Goal: Task Accomplishment & Management: Complete application form

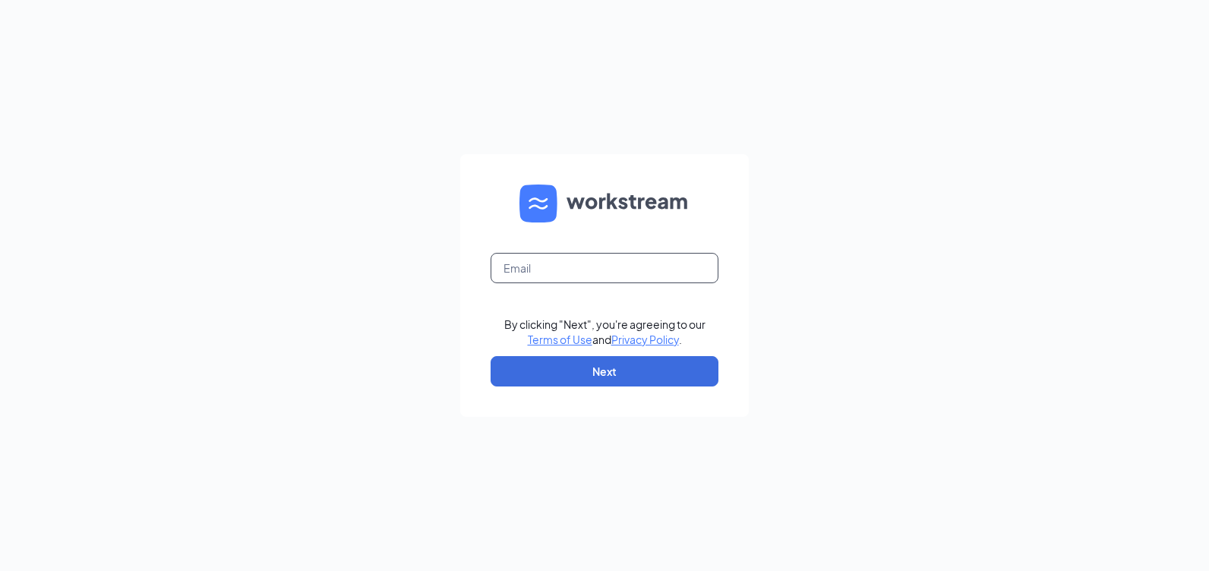
click at [616, 273] on input "text" at bounding box center [604, 268] width 228 height 30
type input "I"
type input "lvbk07429@gmail.com"
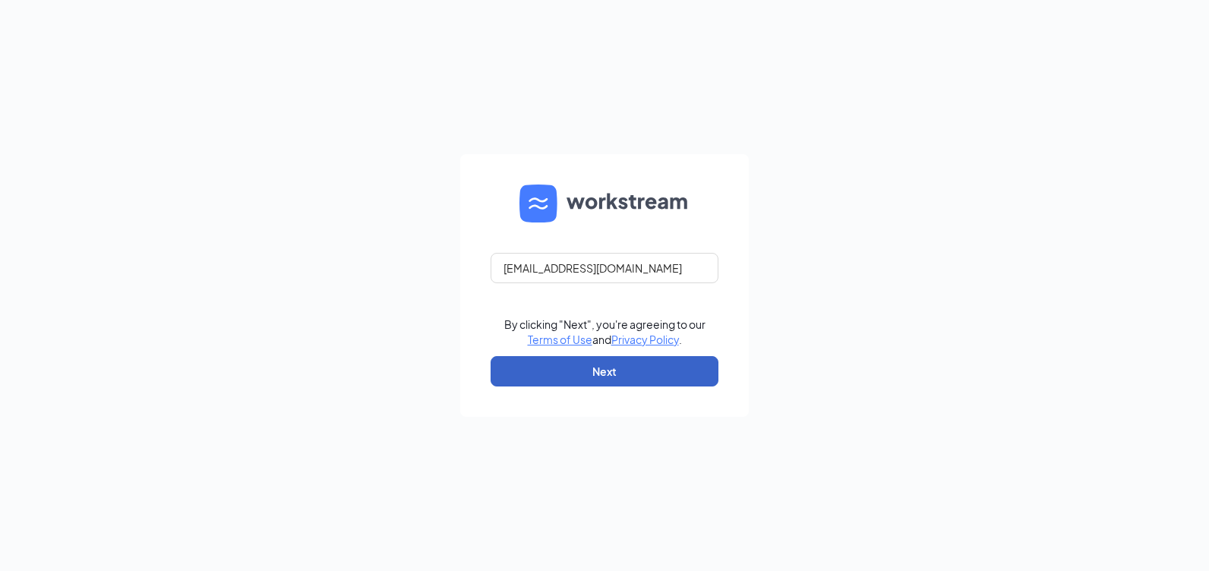
click at [577, 370] on button "Next" at bounding box center [604, 371] width 228 height 30
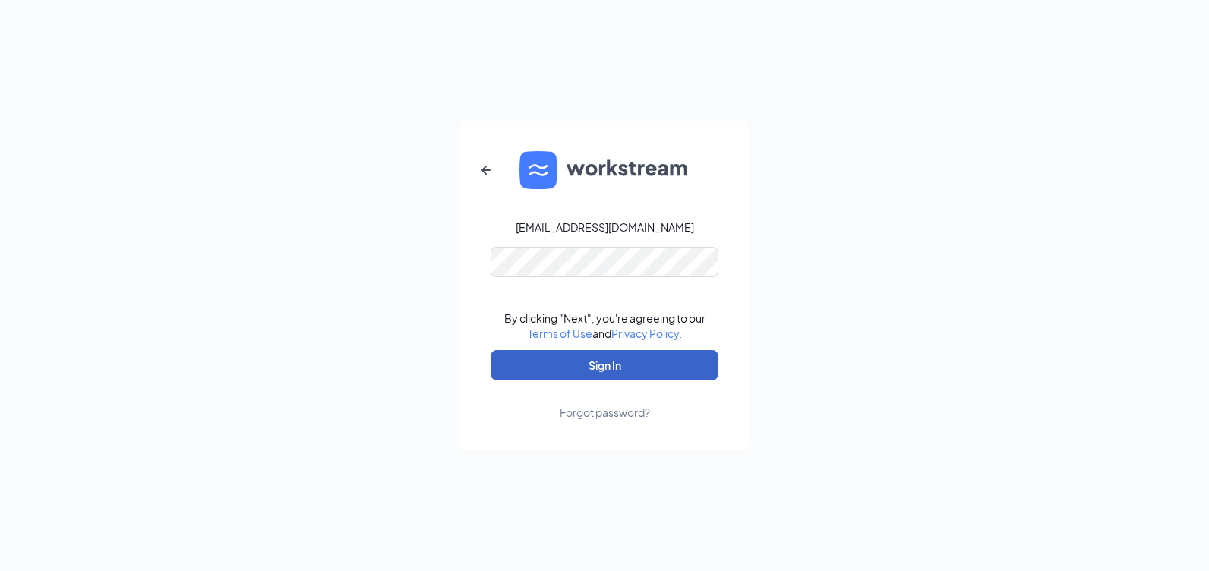
click at [615, 364] on button "Sign In" at bounding box center [604, 365] width 228 height 30
click at [593, 364] on button "Sign In" at bounding box center [604, 365] width 228 height 30
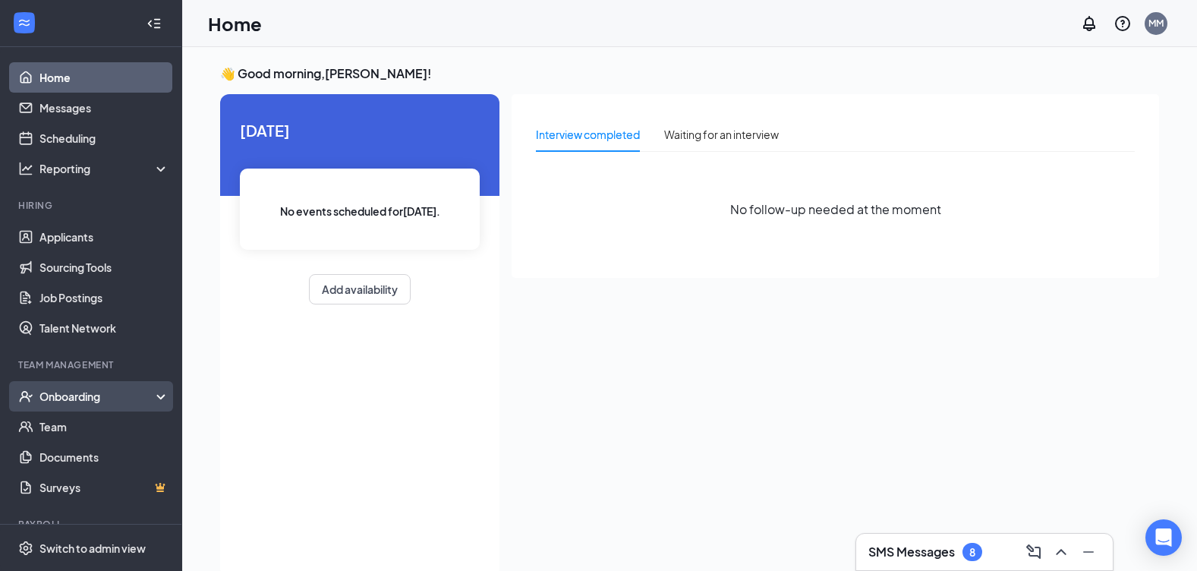
click at [149, 395] on div "Onboarding" at bounding box center [91, 396] width 182 height 30
click at [162, 396] on li "Onboarding Overview E-Verify Onboarding Documents Activity log" at bounding box center [90, 396] width 181 height 30
click at [147, 399] on div "Onboarding" at bounding box center [91, 396] width 182 height 30
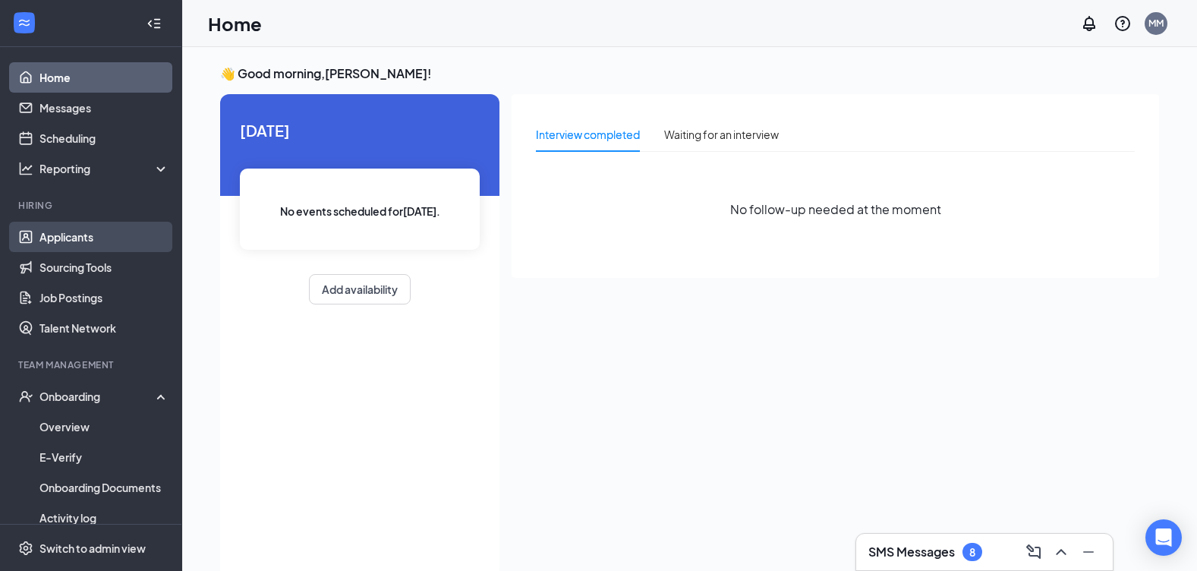
click at [110, 238] on link "Applicants" at bounding box center [104, 237] width 130 height 30
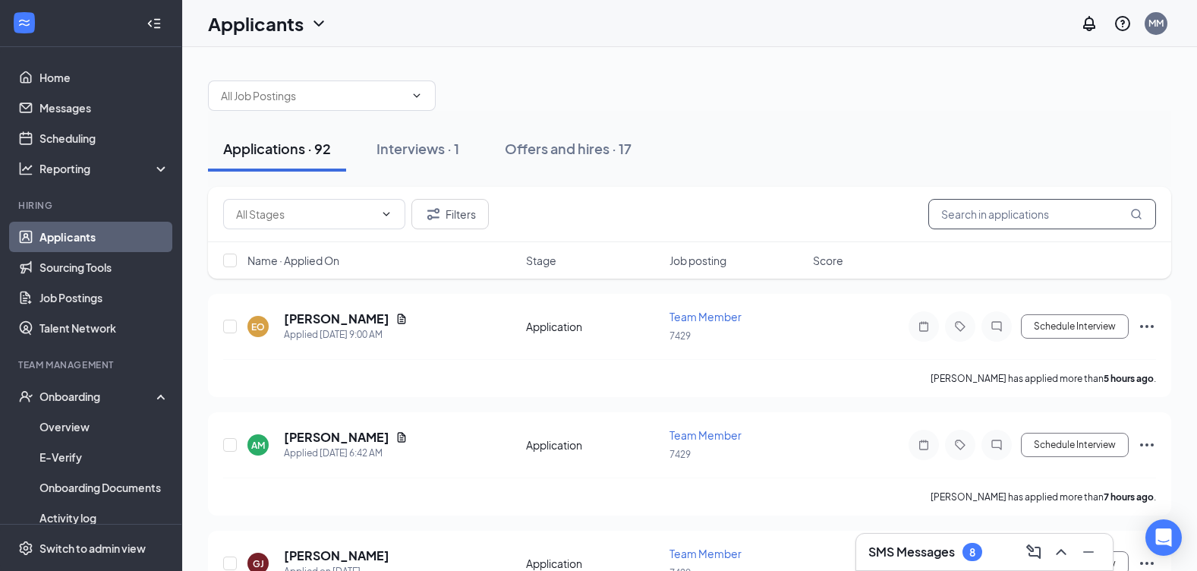
click at [969, 216] on input "text" at bounding box center [1042, 214] width 228 height 30
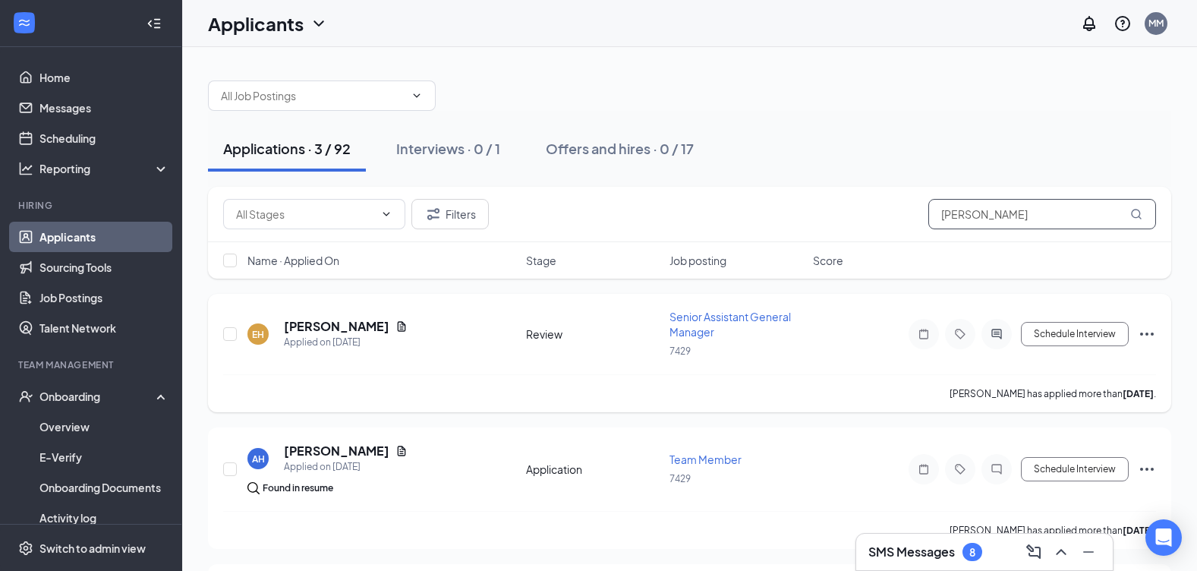
type input "[PERSON_NAME]"
click at [222, 333] on div "EH [PERSON_NAME] Applied on [DATE] Review Senior Assistant General Manager 7429…" at bounding box center [689, 353] width 963 height 118
click at [230, 336] on input "checkbox" at bounding box center [230, 334] width 14 height 14
checkbox input "true"
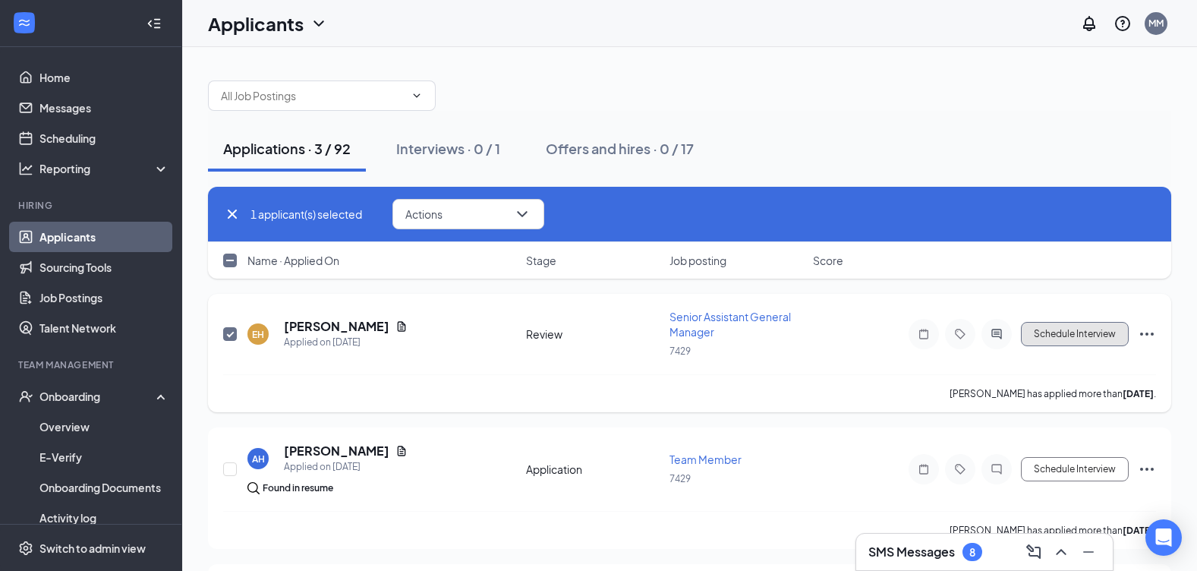
click at [1080, 333] on button "Schedule Interview" at bounding box center [1075, 334] width 108 height 24
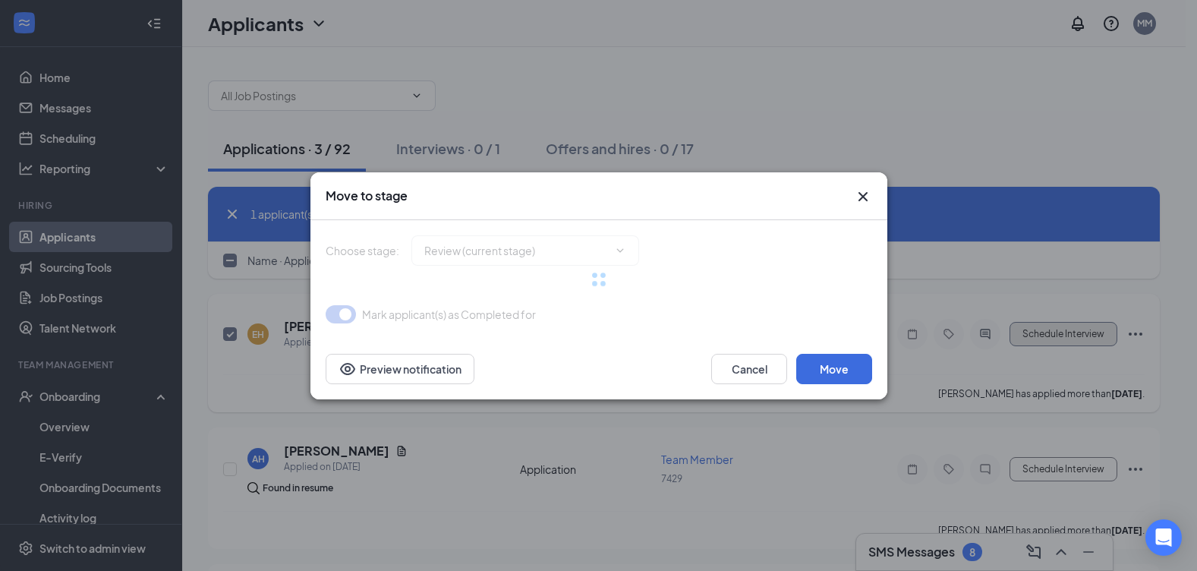
type input "Onsite Interview (next stage)"
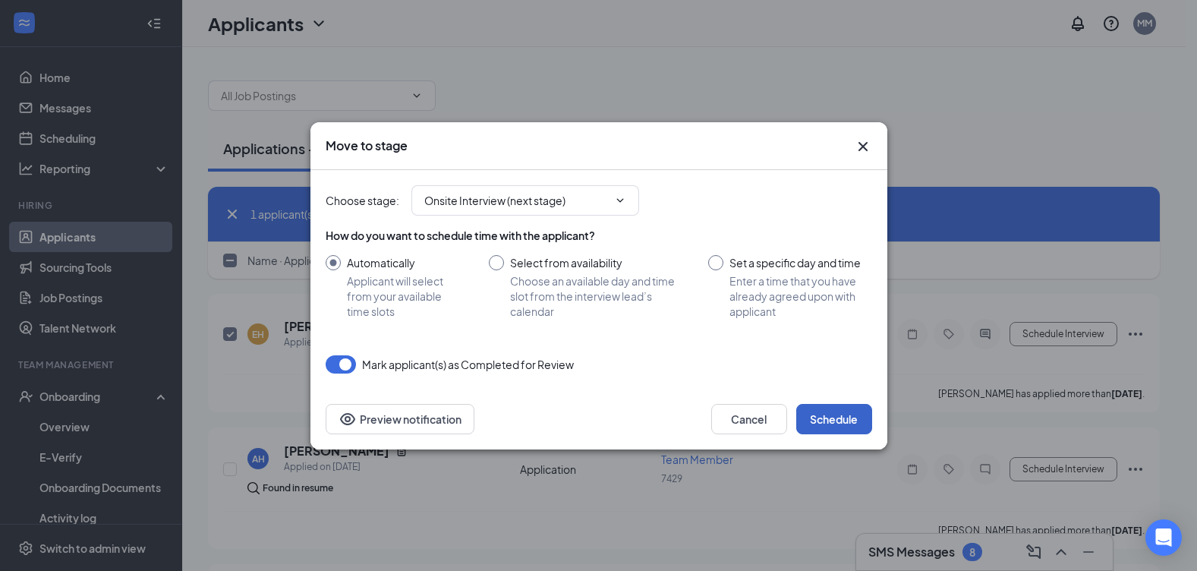
click at [836, 424] on button "Schedule" at bounding box center [834, 419] width 76 height 30
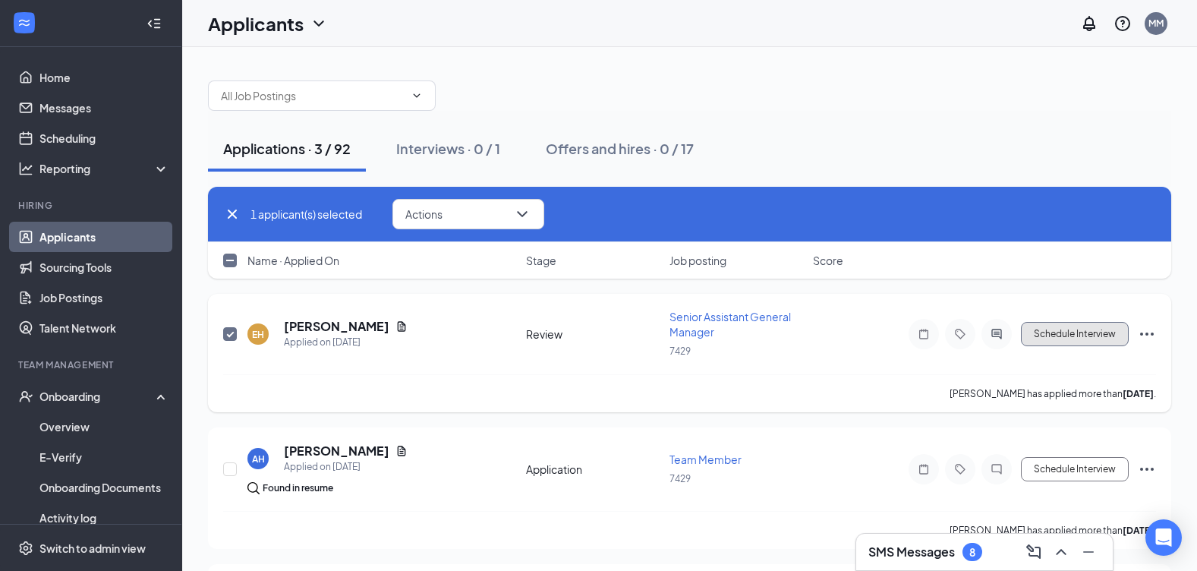
click at [1083, 333] on button "Schedule Interview" at bounding box center [1075, 334] width 108 height 24
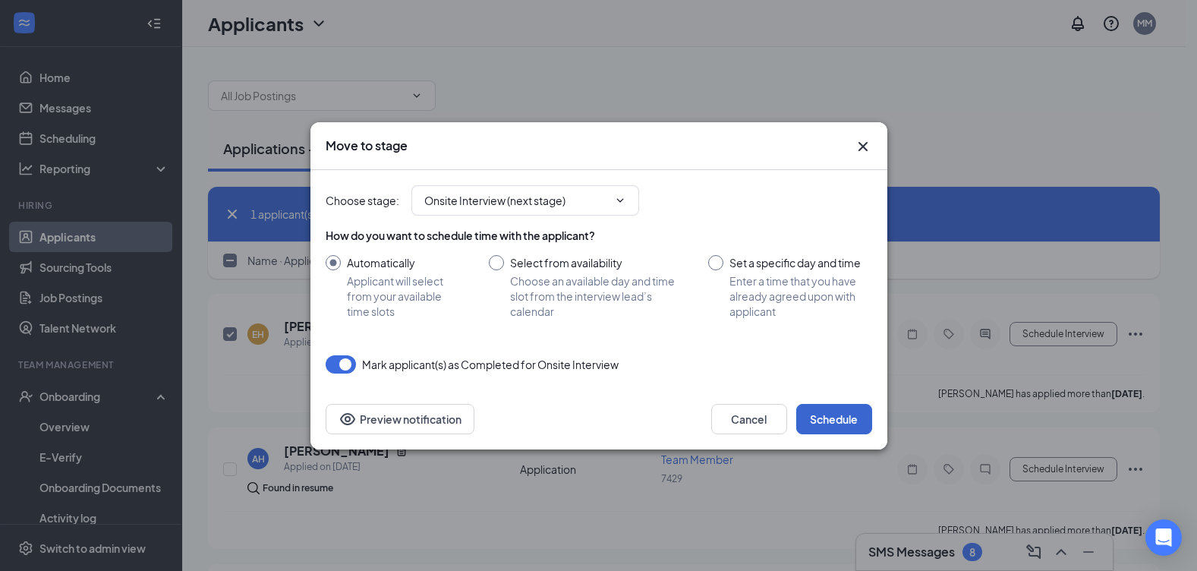
checkbox input "false"
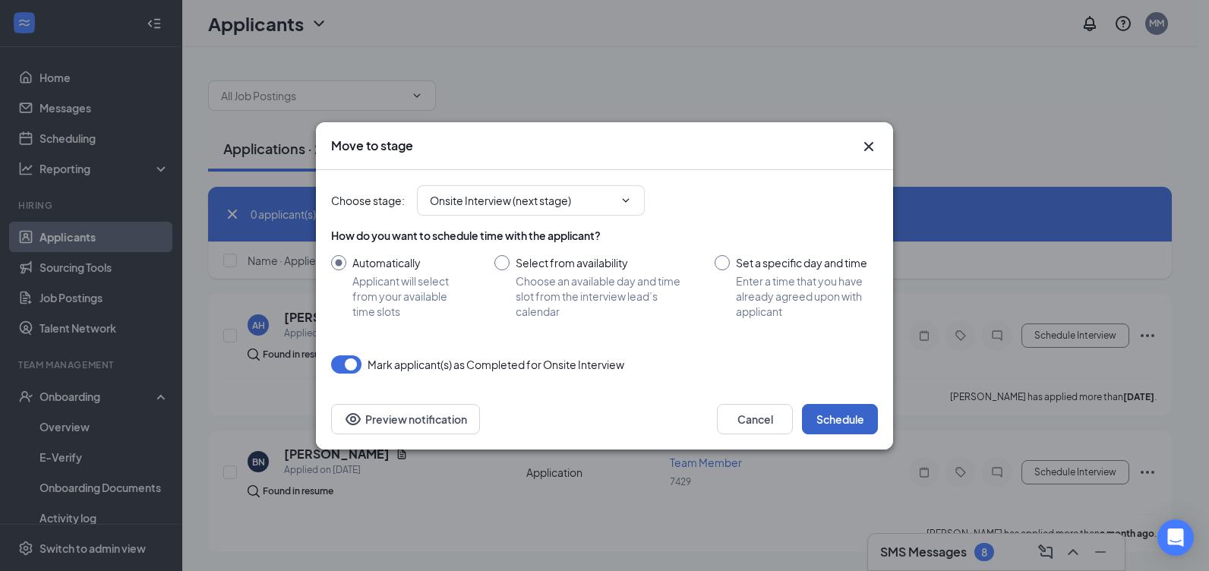
click at [835, 418] on button "Schedule" at bounding box center [840, 419] width 76 height 30
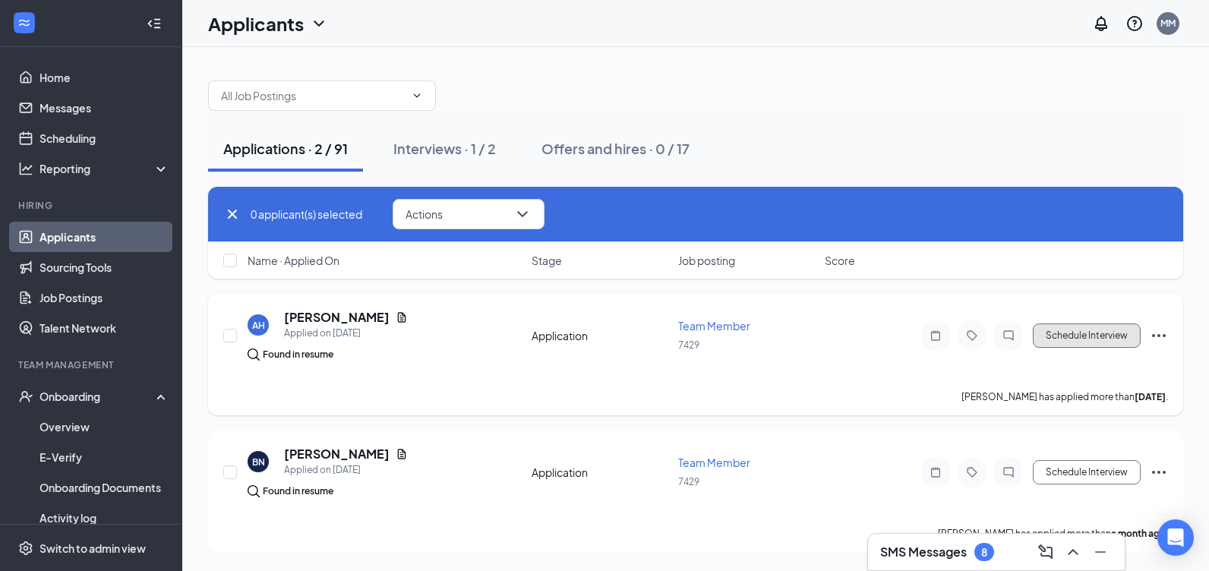
click at [1078, 333] on button "Schedule Interview" at bounding box center [1086, 335] width 108 height 24
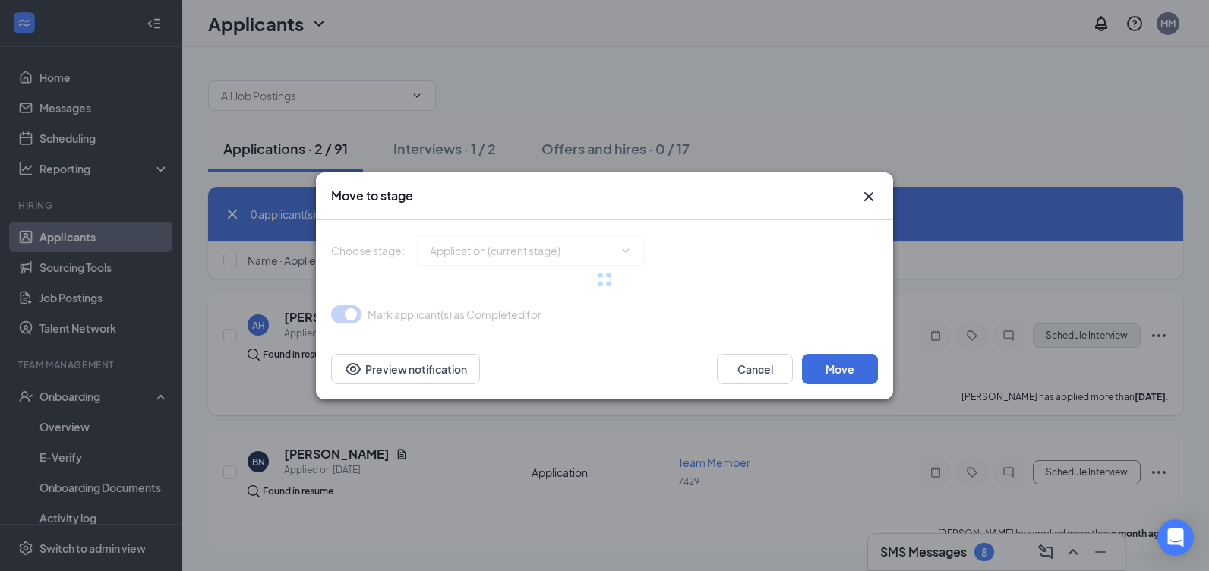
type input "review (next stage)"
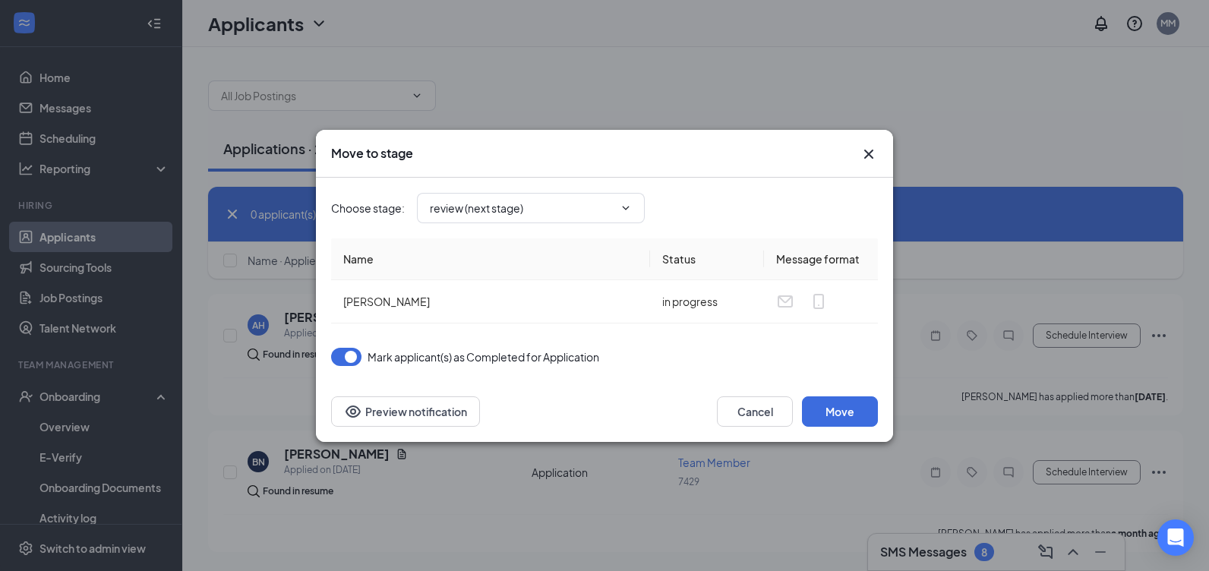
click at [870, 156] on icon "Cross" at bounding box center [868, 154] width 18 height 18
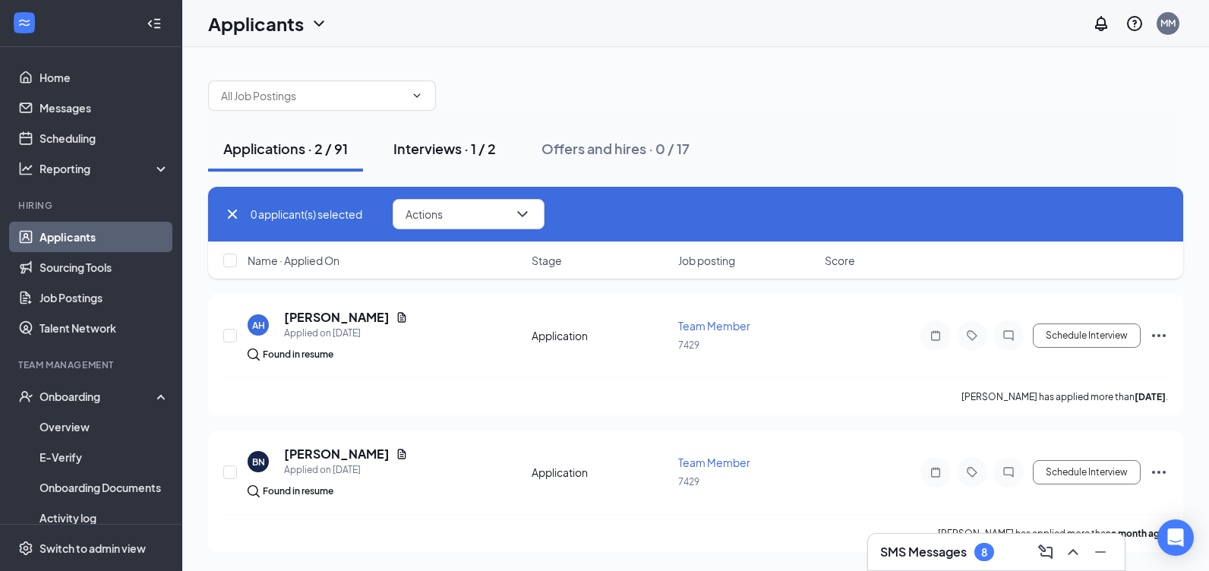
click at [437, 150] on div "Interviews · 1 / 2" at bounding box center [444, 148] width 102 height 19
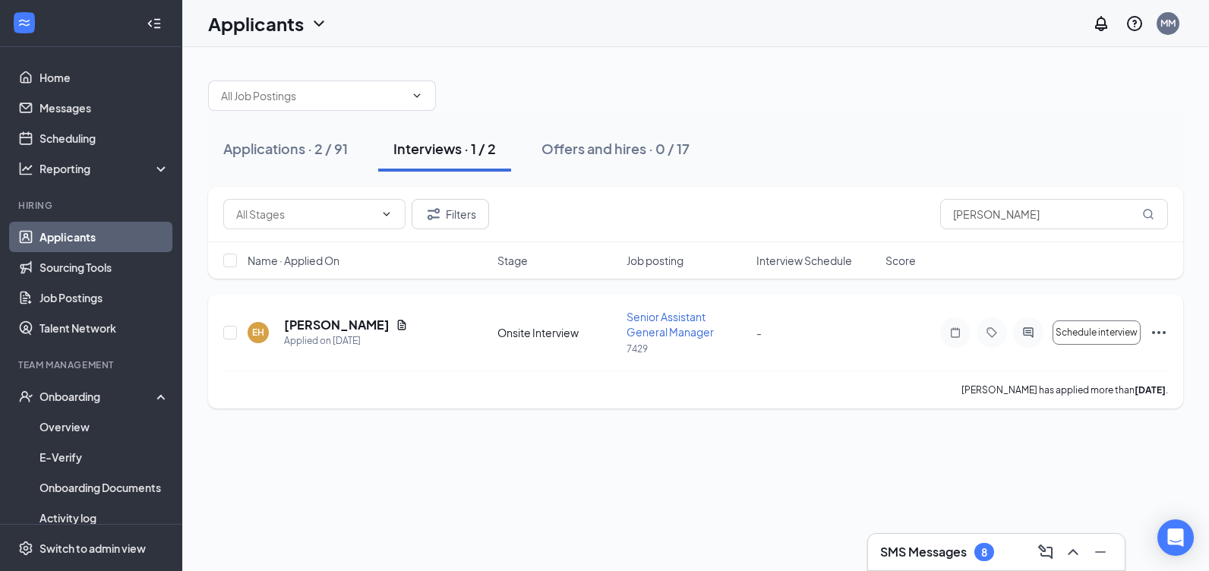
click at [238, 336] on div "EH [PERSON_NAME] Applied on [DATE] Onsite Interview Senior Assistant General Ma…" at bounding box center [695, 339] width 944 height 61
click at [229, 336] on input "checkbox" at bounding box center [230, 333] width 14 height 14
checkbox input "true"
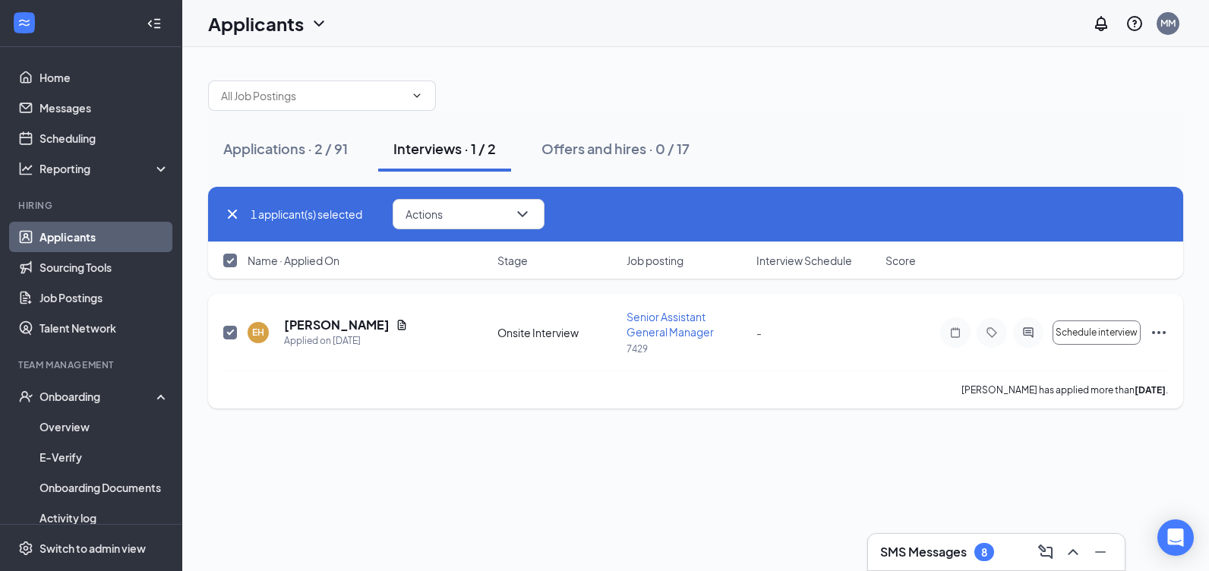
click at [229, 336] on input "checkbox" at bounding box center [230, 333] width 14 height 14
checkbox input "false"
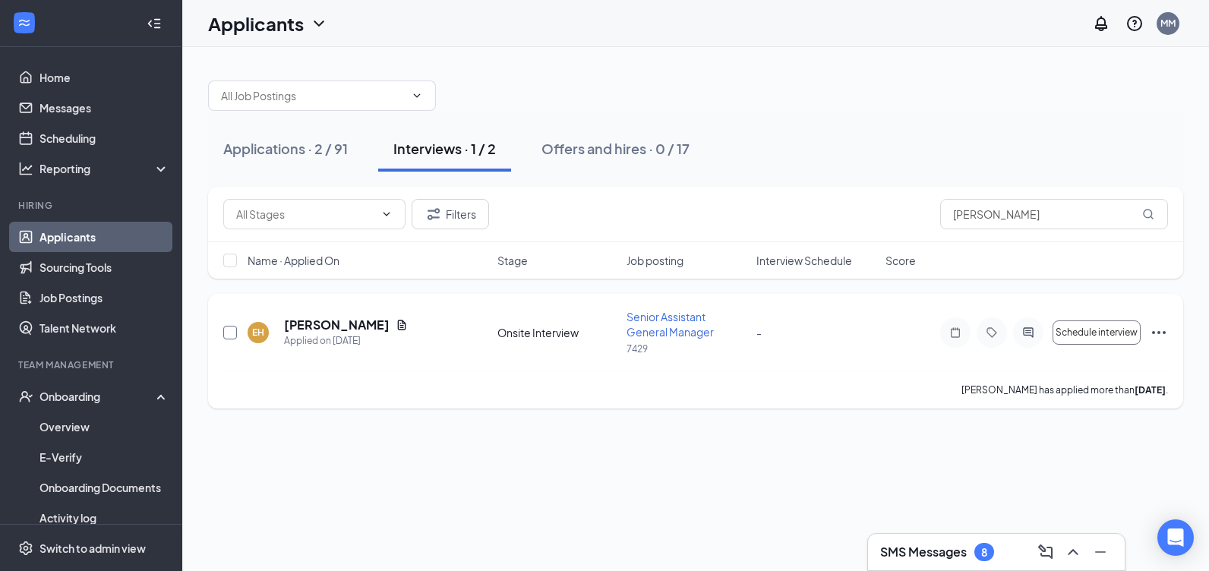
click at [229, 336] on input "checkbox" at bounding box center [230, 333] width 14 height 14
checkbox input "true"
click at [229, 336] on input "checkbox" at bounding box center [230, 333] width 14 height 14
checkbox input "false"
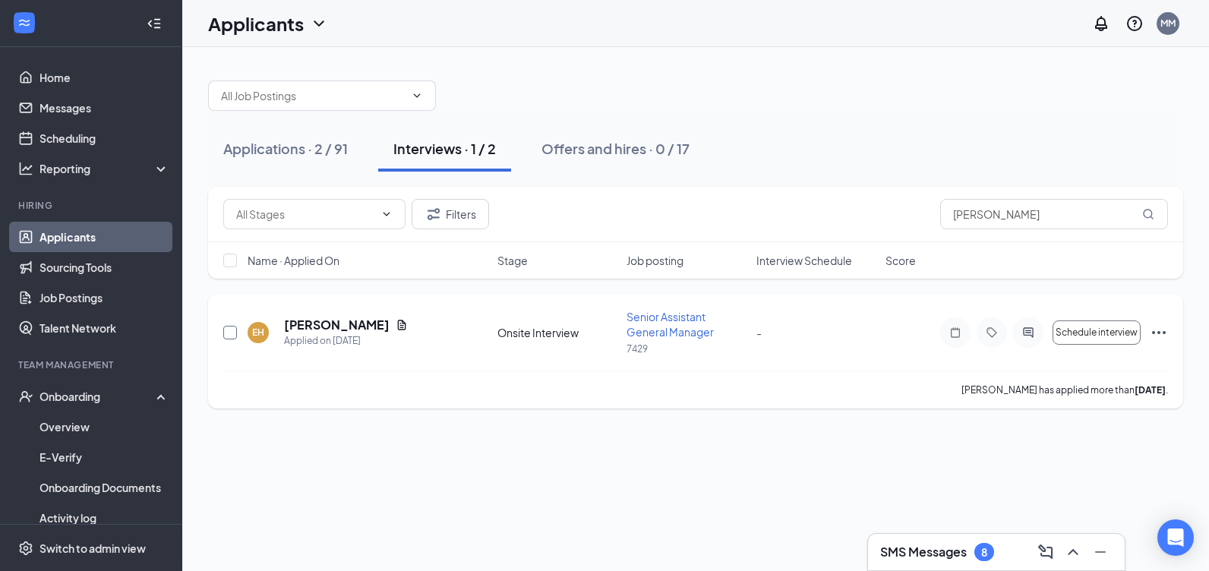
checkbox input "false"
click at [229, 336] on input "checkbox" at bounding box center [230, 333] width 14 height 14
checkbox input "true"
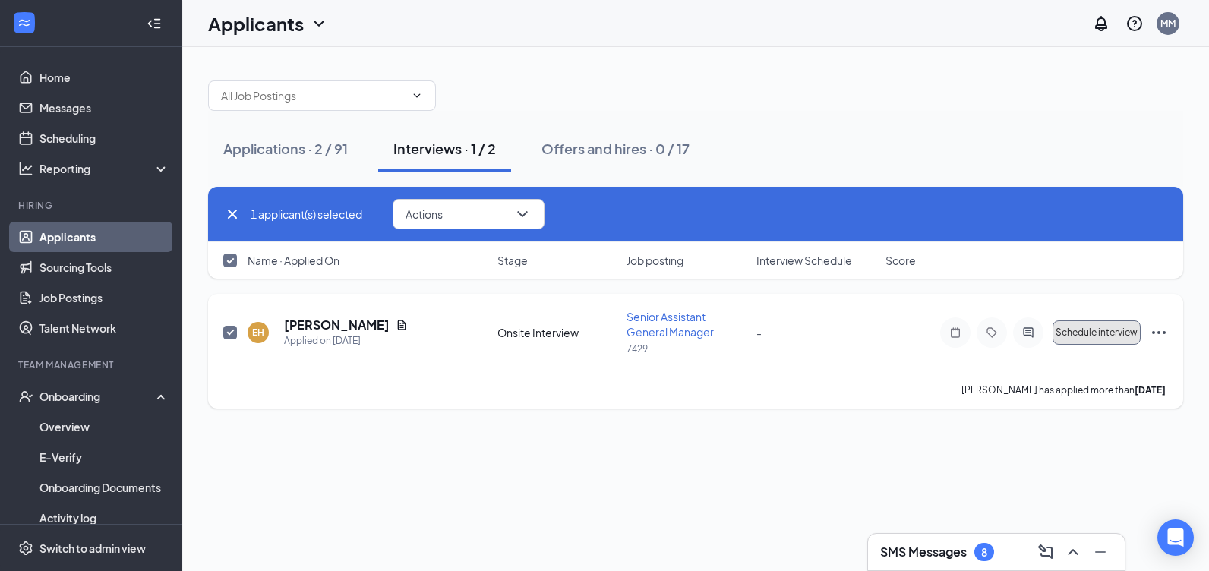
click at [1082, 335] on span "Schedule interview" at bounding box center [1096, 332] width 82 height 11
click at [1062, 331] on span "Schedule interview" at bounding box center [1096, 332] width 82 height 11
click at [1091, 333] on span "Schedule interview" at bounding box center [1096, 332] width 82 height 11
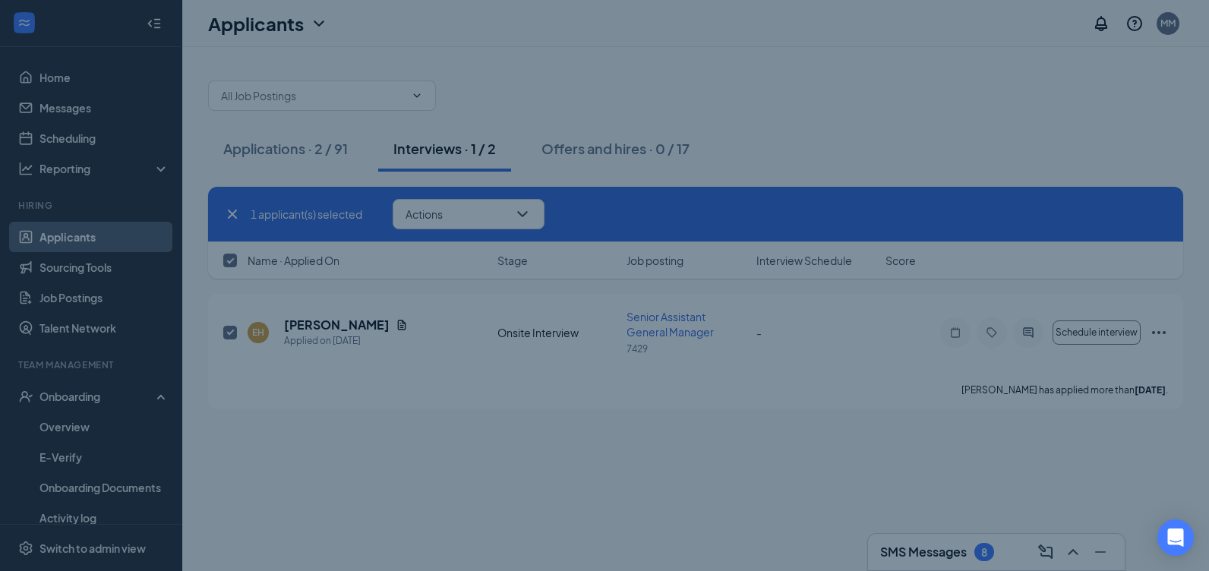
click at [1090, 333] on div "Schedule Interview with [PERSON_NAME] How do you want to schedule time with the…" at bounding box center [604, 285] width 1209 height 571
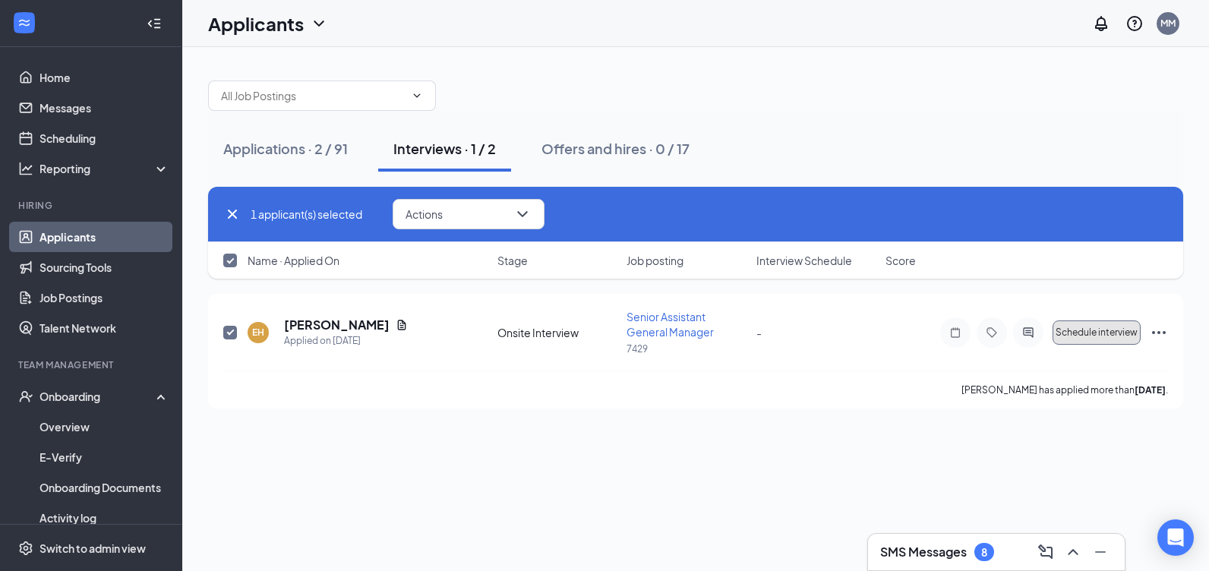
click at [1090, 333] on span "Schedule interview" at bounding box center [1096, 332] width 82 height 11
click at [1089, 333] on span "Schedule interview" at bounding box center [1096, 332] width 82 height 11
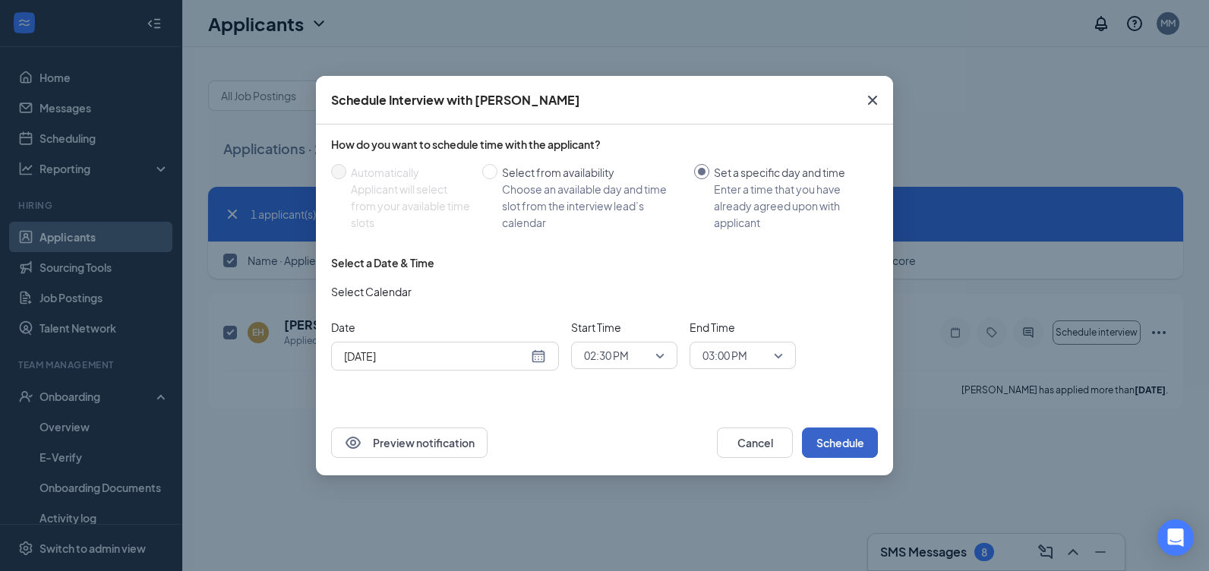
click at [853, 443] on button "Schedule" at bounding box center [840, 442] width 76 height 30
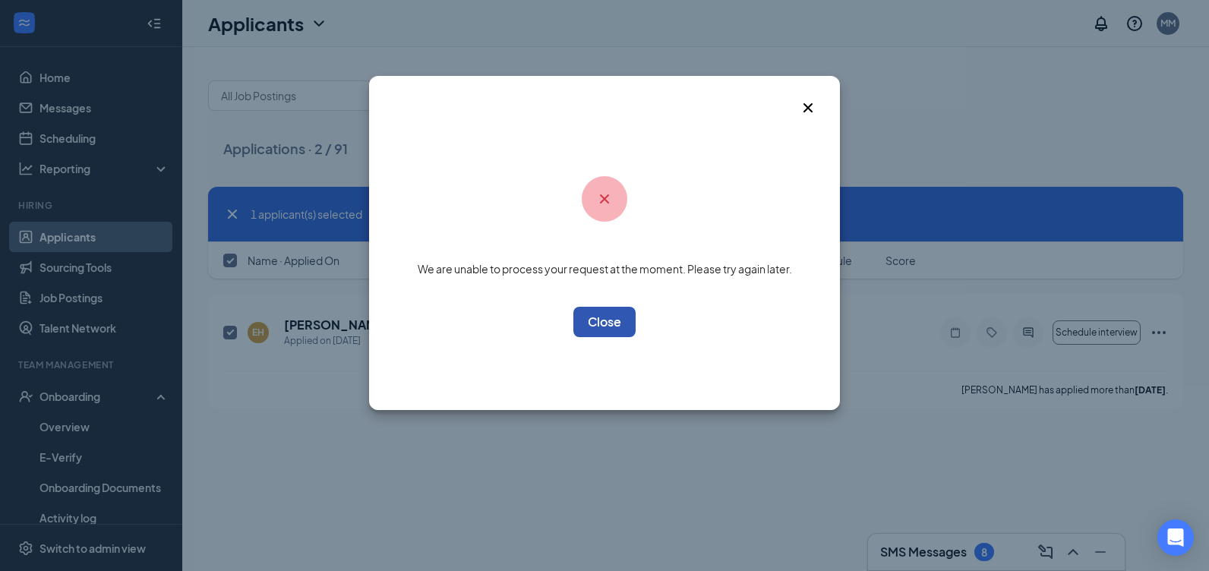
click at [621, 321] on button "OK" at bounding box center [604, 322] width 62 height 30
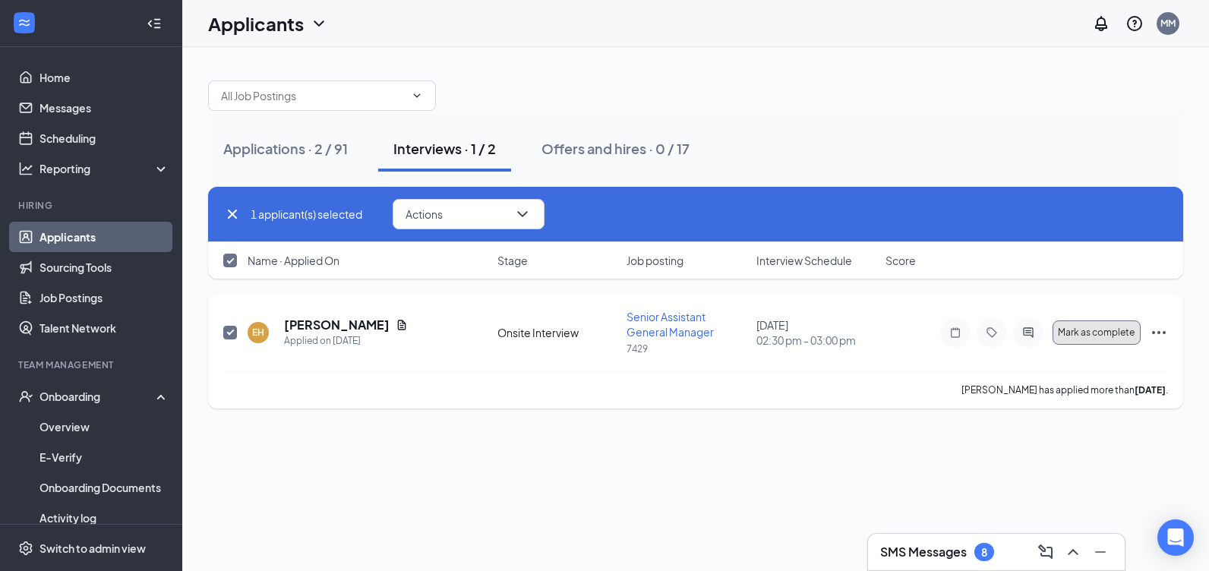
click at [1067, 334] on span "Mark as complete" at bounding box center [1096, 332] width 77 height 11
click at [1076, 334] on span "Mark as complete" at bounding box center [1096, 332] width 77 height 11
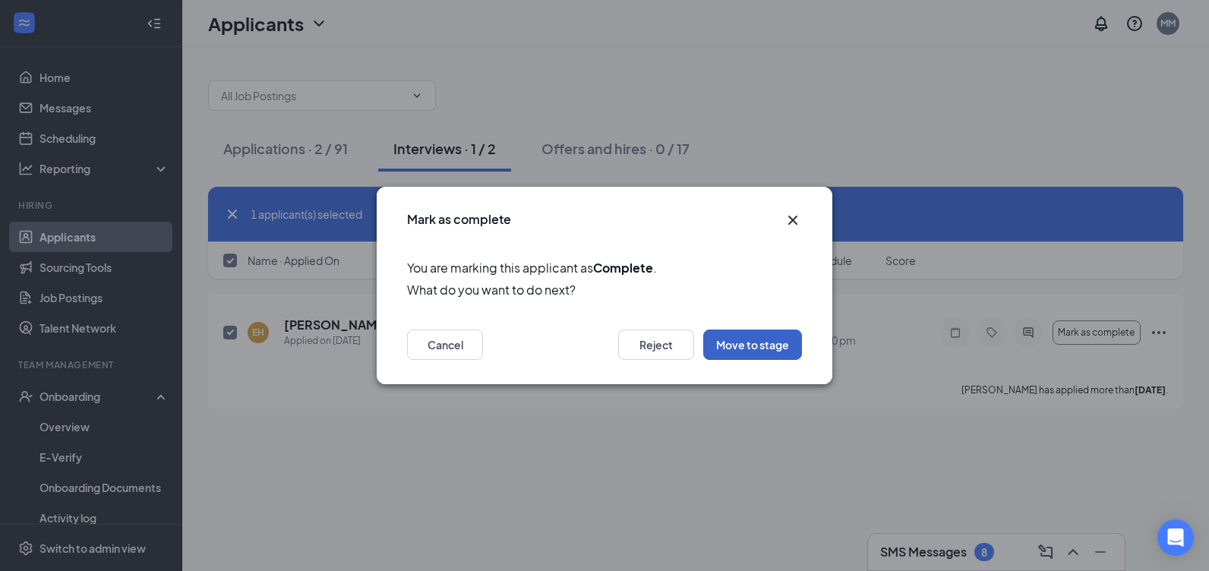
click at [747, 344] on button "Move to stage" at bounding box center [752, 344] width 99 height 30
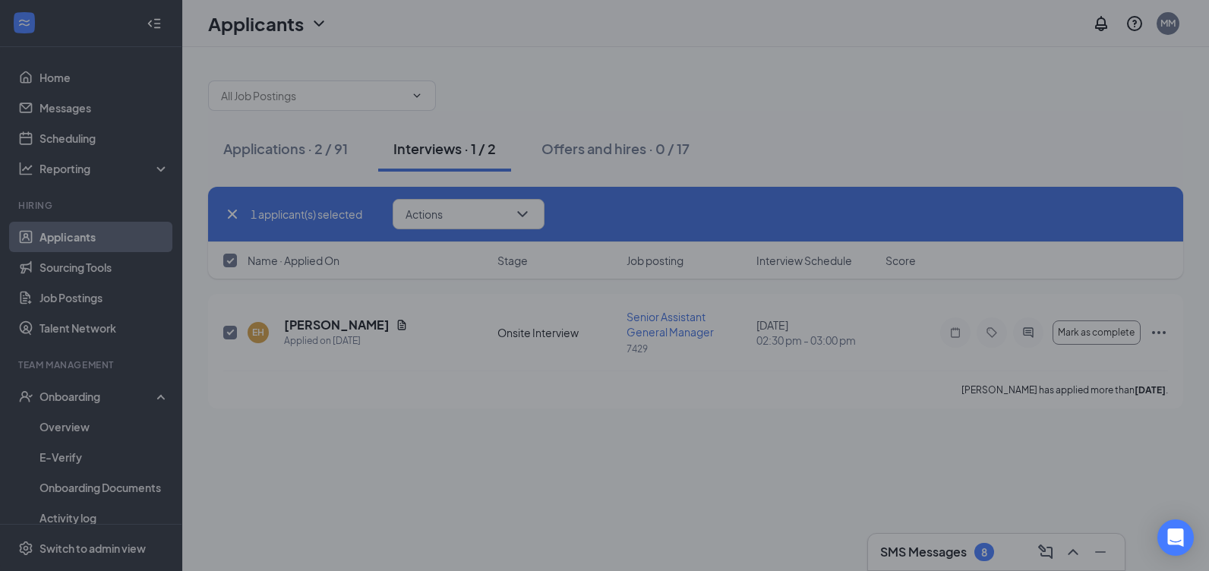
type input "Hiring Complete (final stage)"
click at [747, 344] on div "Move to stage Choose stage : Hiring Complete (final stage) Name Status Message …" at bounding box center [604, 285] width 1209 height 571
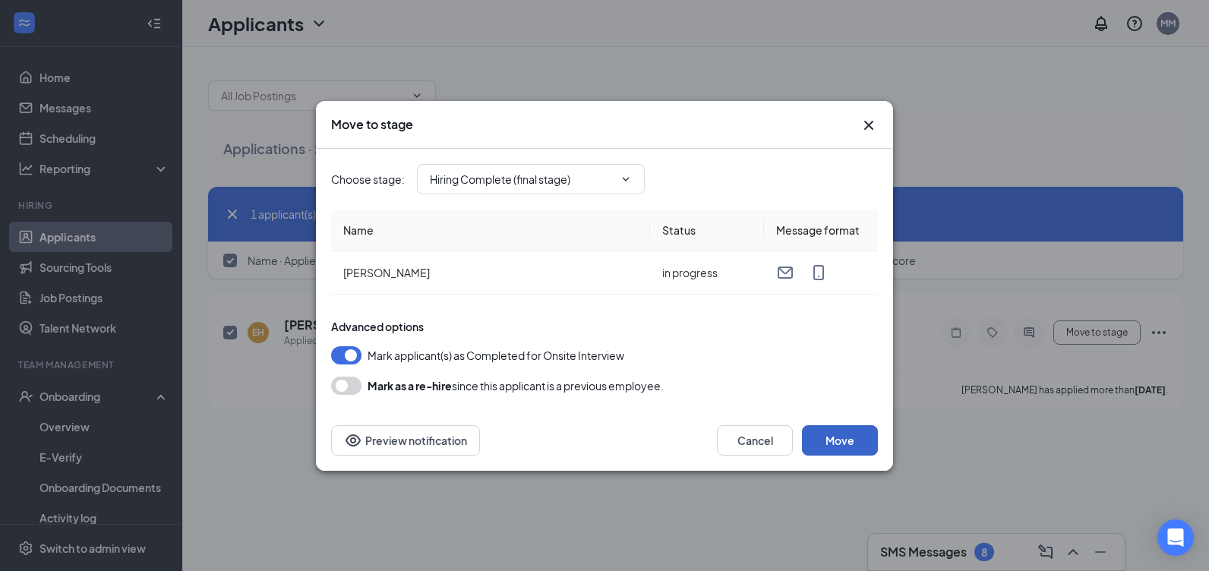
click at [834, 445] on button "Move" at bounding box center [840, 440] width 76 height 30
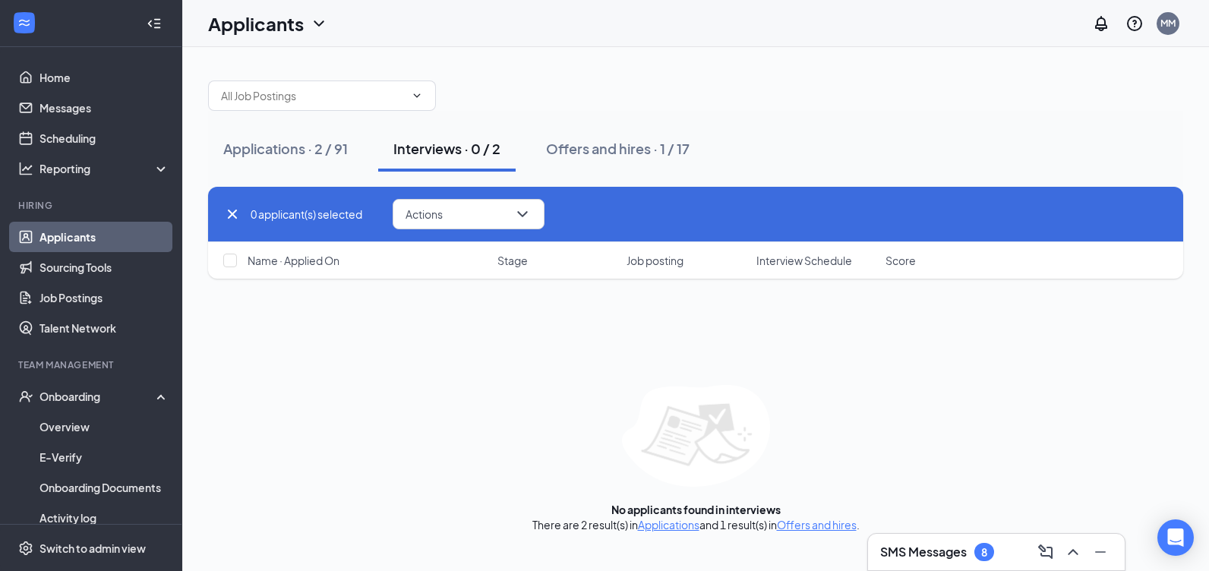
checkbox input "false"
click at [468, 140] on div "Interviews · 0 / 2" at bounding box center [446, 148] width 107 height 19
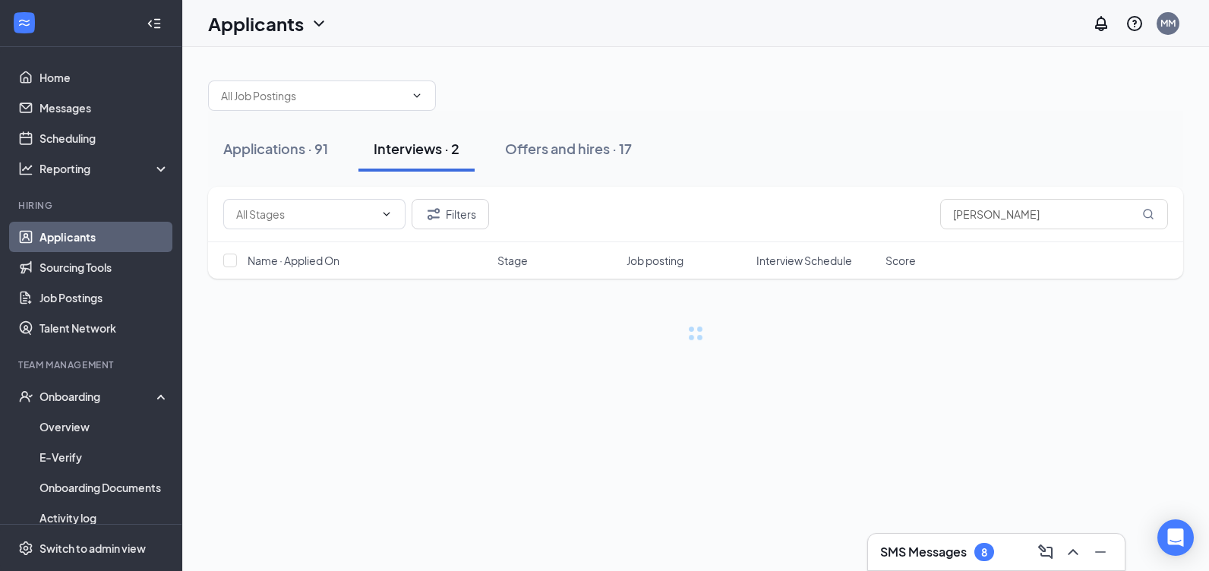
click at [468, 140] on button "Interviews · 2" at bounding box center [416, 149] width 116 height 46
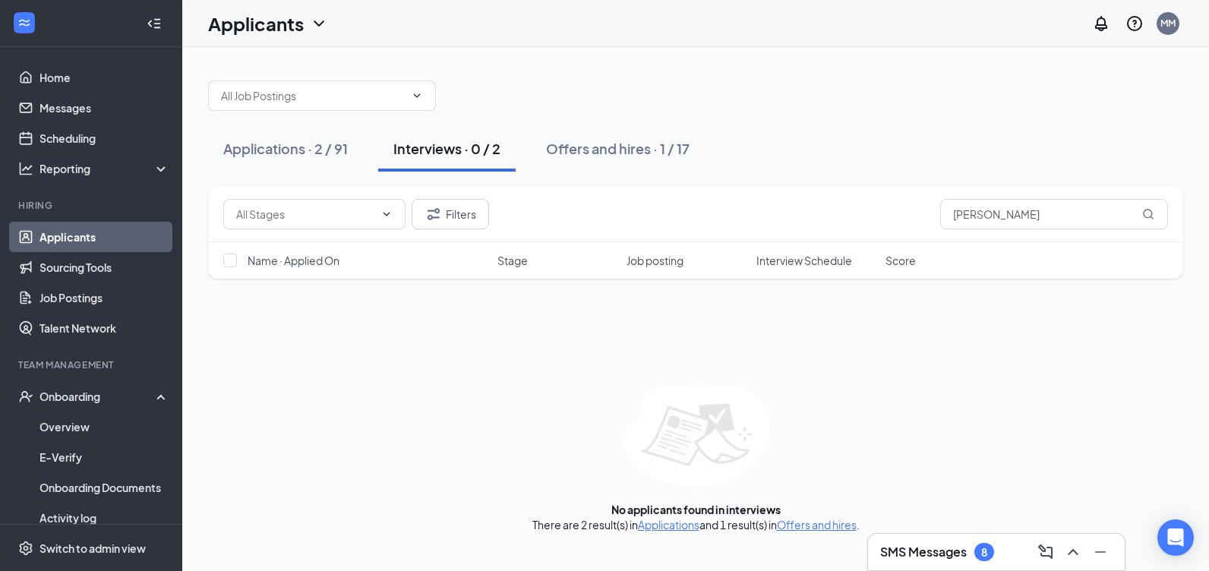
click at [412, 145] on div "Interviews · 0 / 2" at bounding box center [446, 148] width 107 height 19
click at [383, 206] on span at bounding box center [314, 214] width 182 height 30
click at [475, 145] on div "Interviews · 0 / 2" at bounding box center [446, 148] width 107 height 19
click at [273, 149] on div "Applications · 2 / 91" at bounding box center [285, 148] width 125 height 19
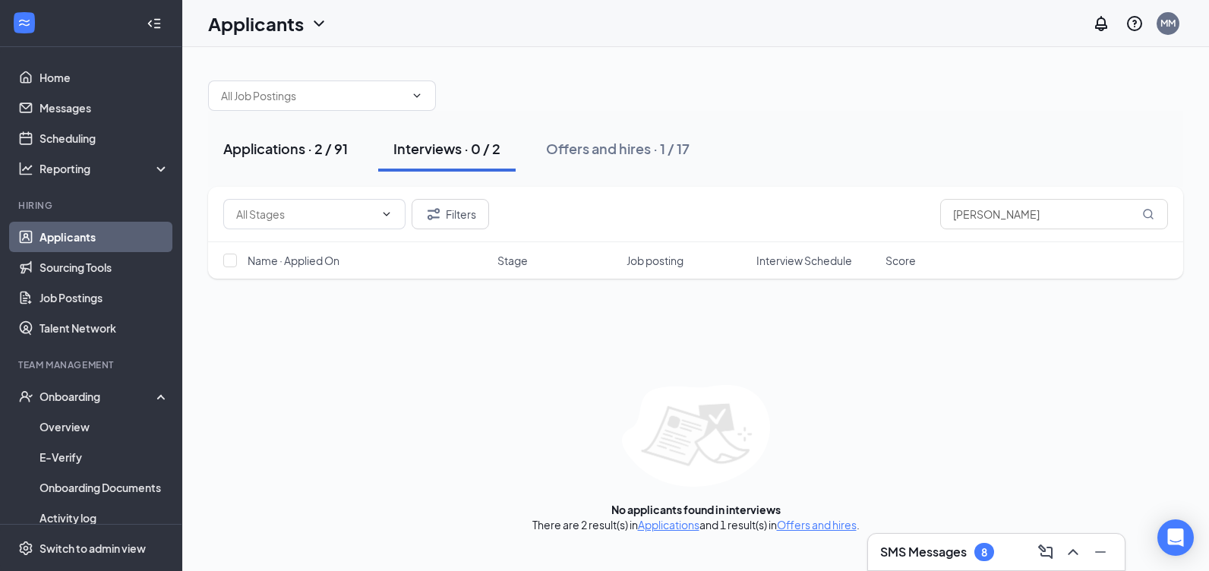
click at [273, 149] on div "Applications · 2 / 91" at bounding box center [285, 148] width 125 height 19
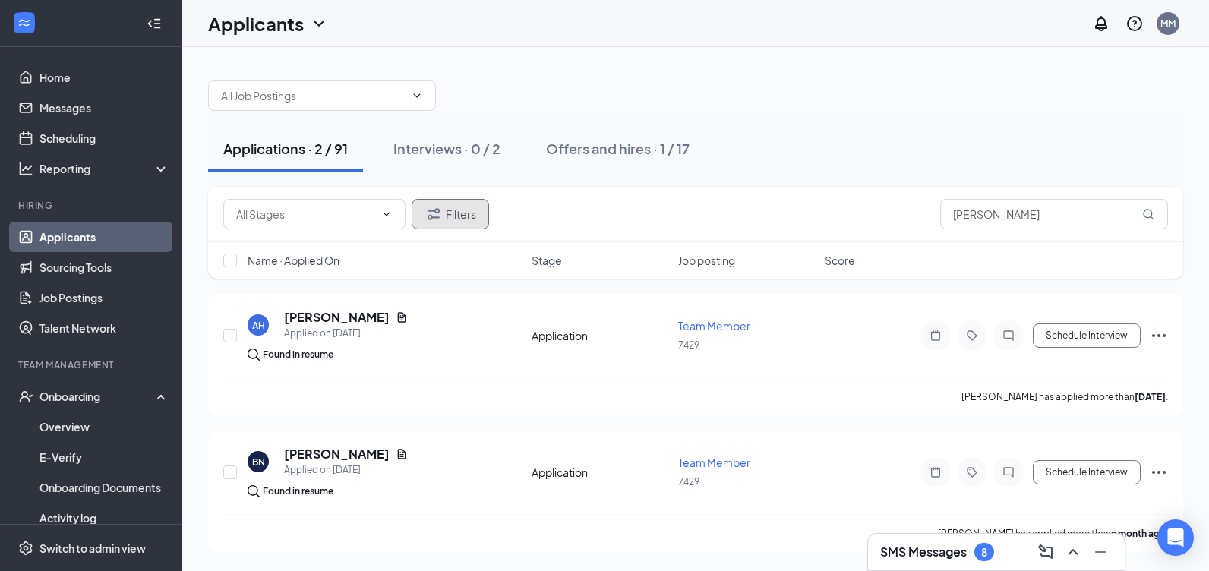
click at [445, 213] on button "Filters" at bounding box center [449, 214] width 77 height 30
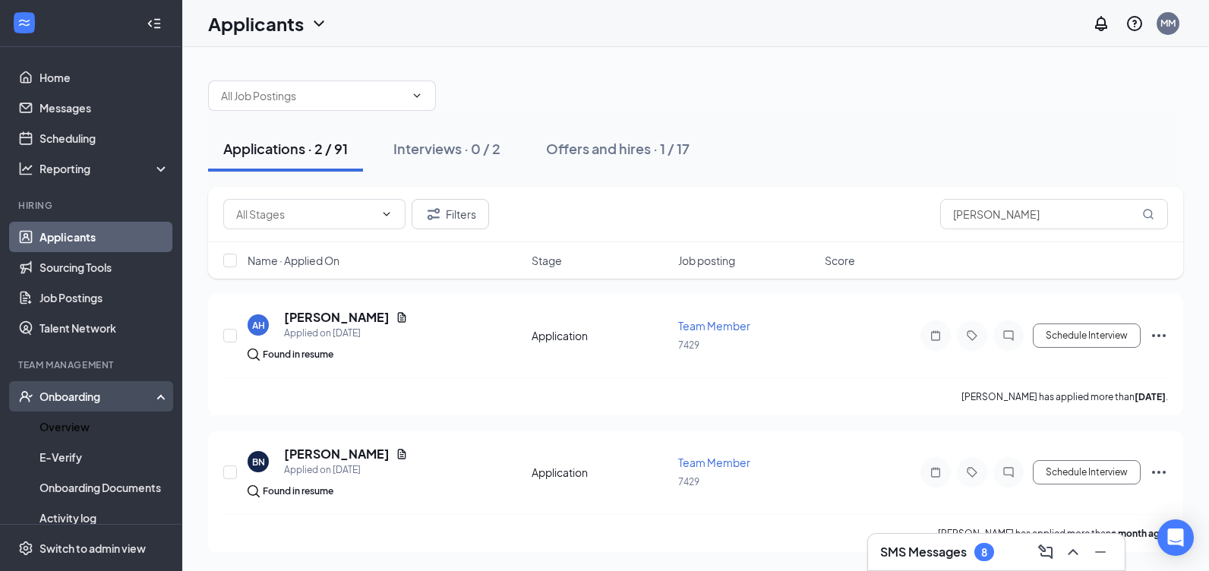
click at [105, 396] on div "Onboarding" at bounding box center [97, 396] width 117 height 15
click at [91, 421] on link "Overview" at bounding box center [104, 426] width 130 height 30
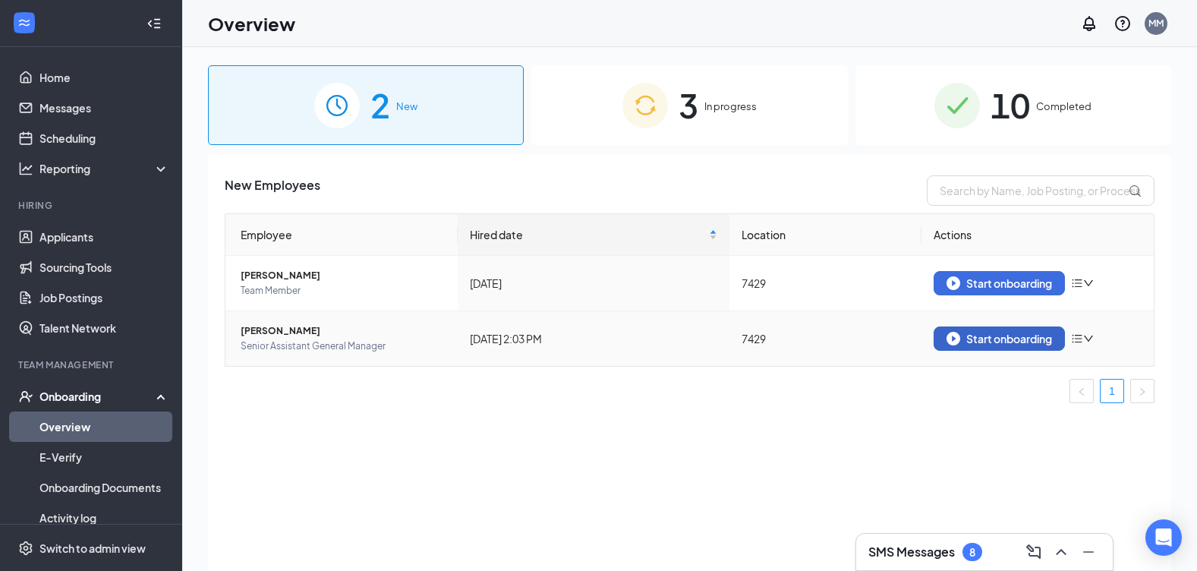
click at [992, 341] on div "Start onboarding" at bounding box center [1000, 339] width 106 height 14
click at [949, 335] on img "button" at bounding box center [954, 339] width 14 height 14
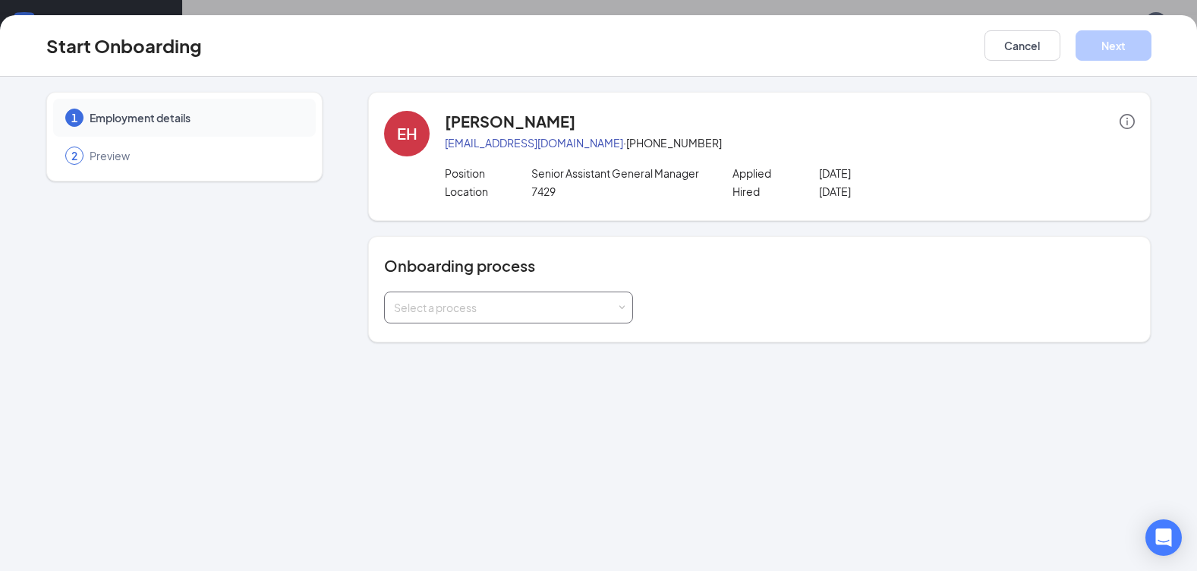
click at [621, 312] on div "Select a process" at bounding box center [508, 307] width 229 height 30
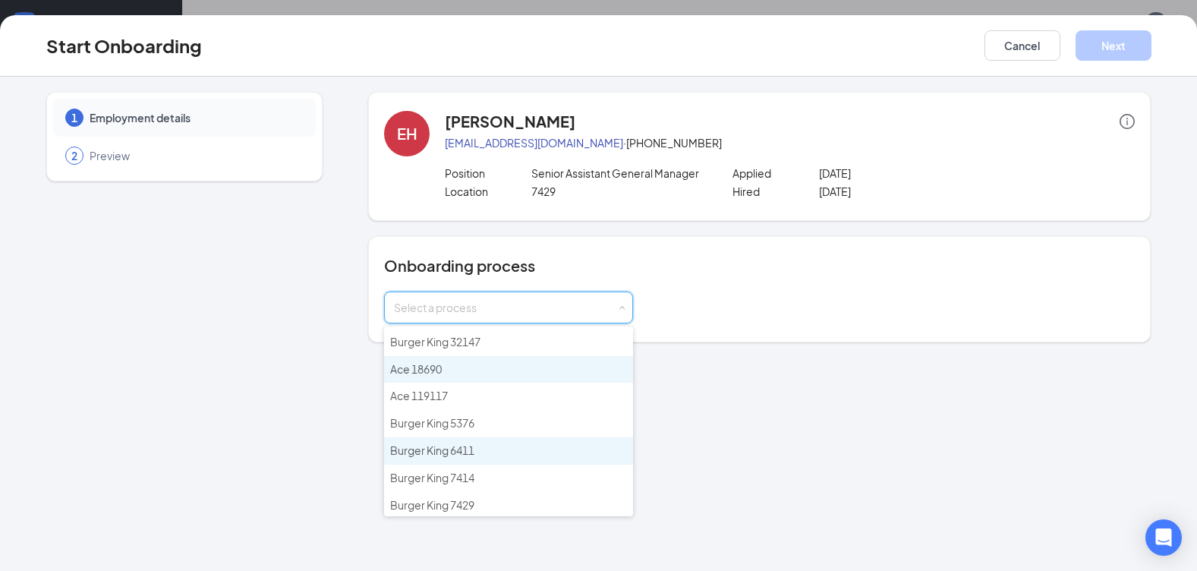
scroll to position [759, 0]
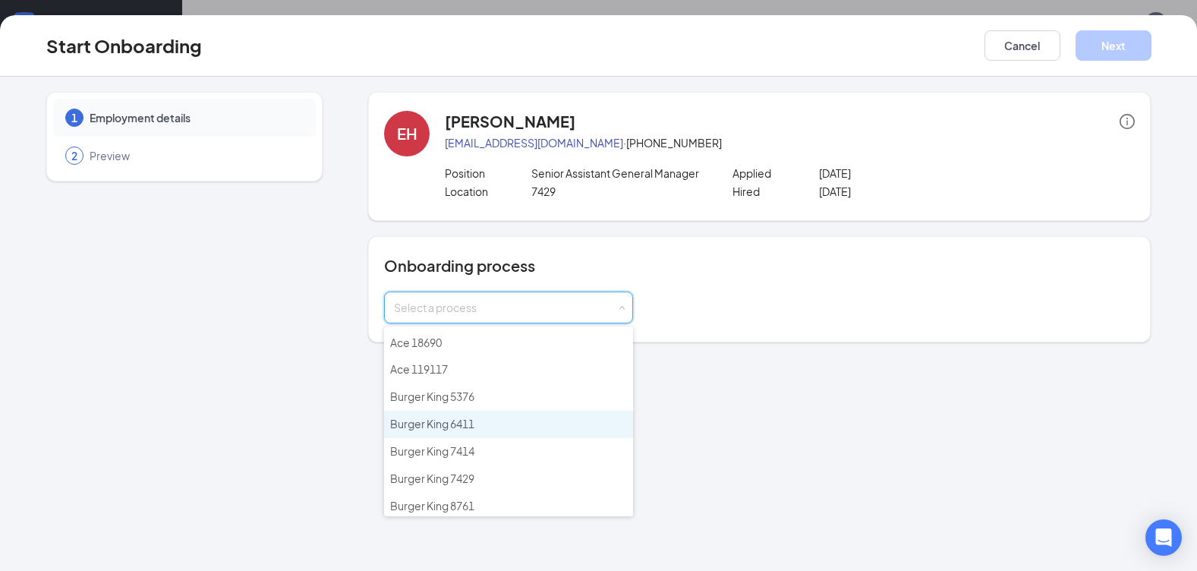
click at [436, 420] on span "Burger King 6411" at bounding box center [432, 424] width 84 height 14
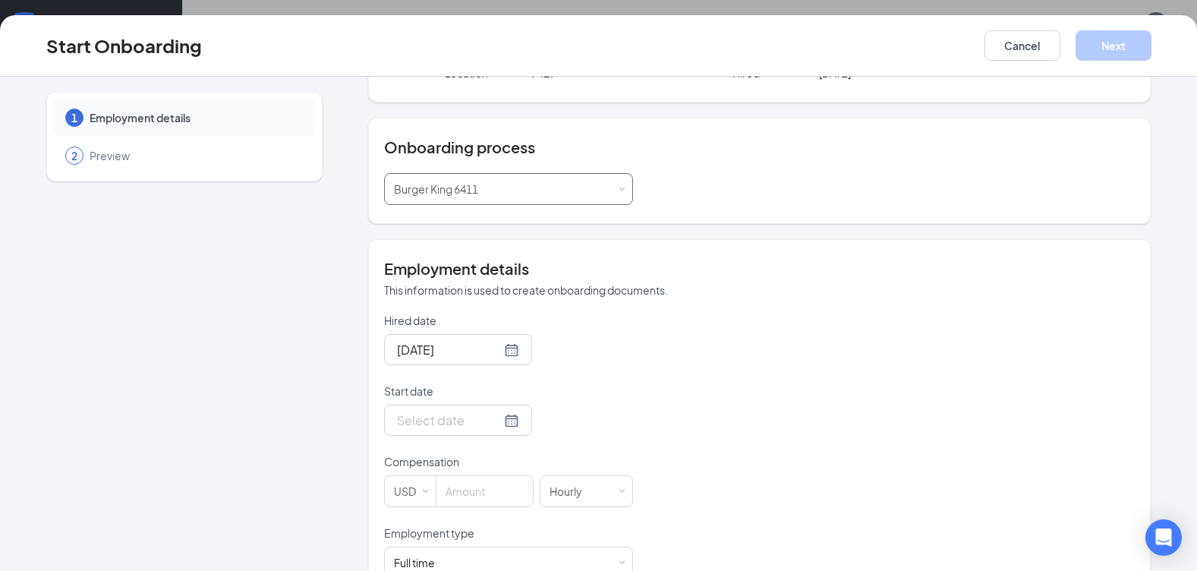
scroll to position [152, 0]
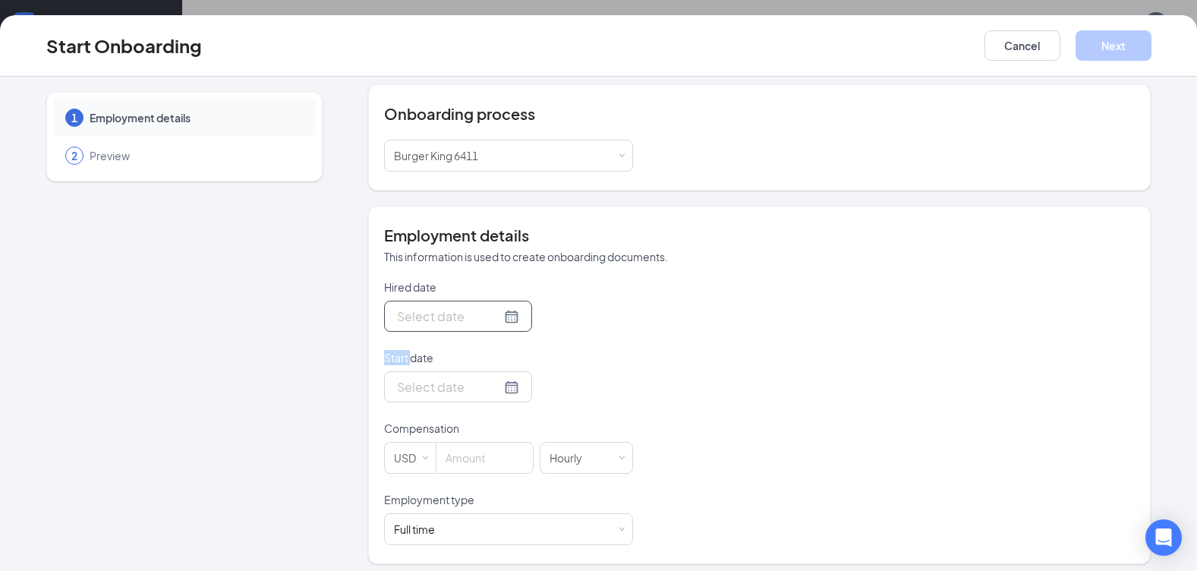
click at [496, 320] on div at bounding box center [458, 316] width 122 height 19
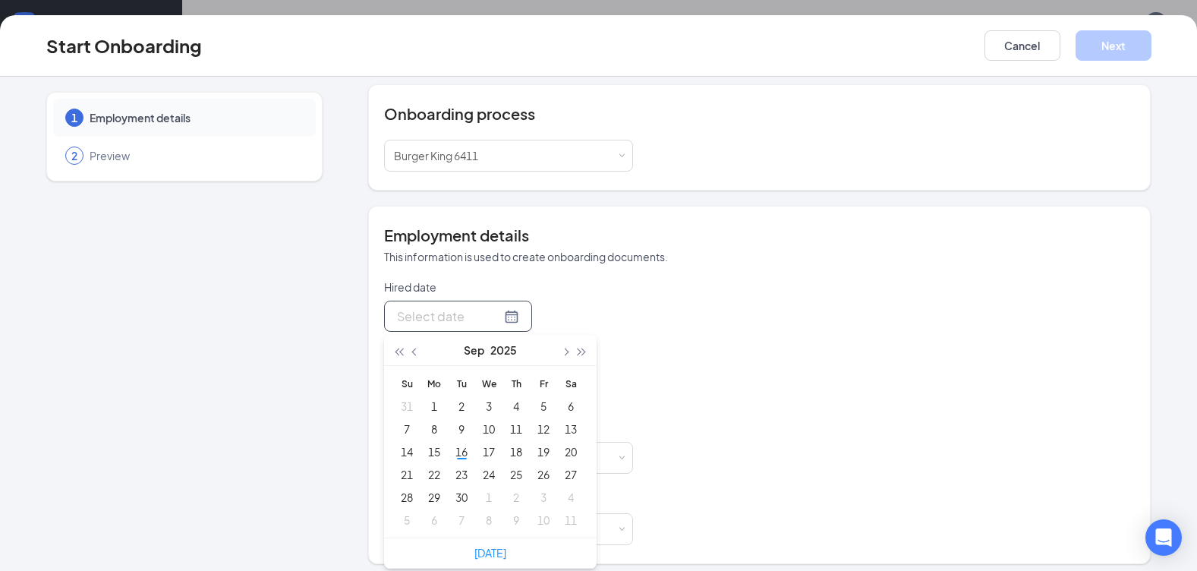
click at [496, 320] on div at bounding box center [458, 316] width 122 height 19
type input "[DATE]"
drag, startPoint x: 897, startPoint y: 360, endPoint x: 866, endPoint y: 365, distance: 31.6
click at [895, 360] on div "Hired date [DATE] Su Mo Tu We Th Fr Sa 31 1 2 3 4 5 6 7 8 9 10 11 12 13 14 15 1…" at bounding box center [759, 412] width 751 height 266
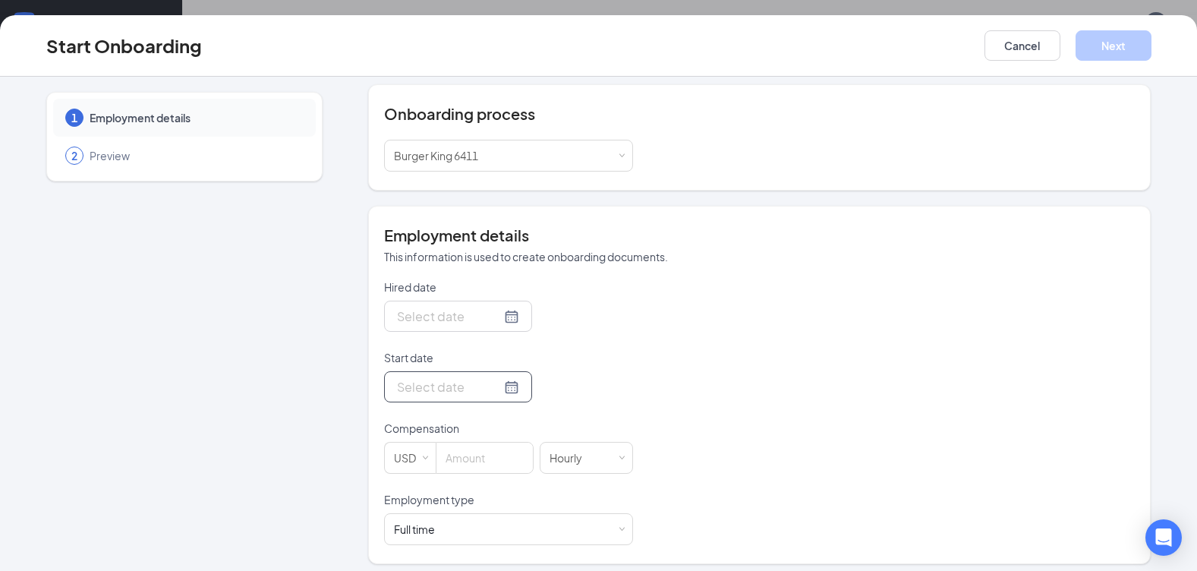
click at [494, 389] on div at bounding box center [458, 386] width 122 height 19
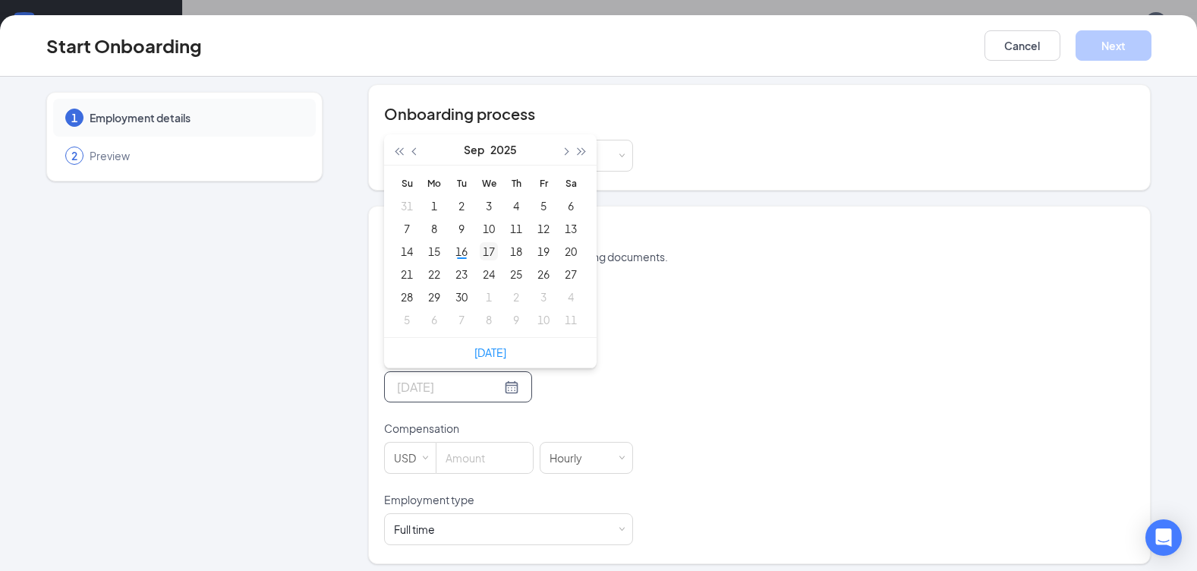
type input "[DATE]"
click at [487, 254] on div "17" at bounding box center [489, 251] width 18 height 18
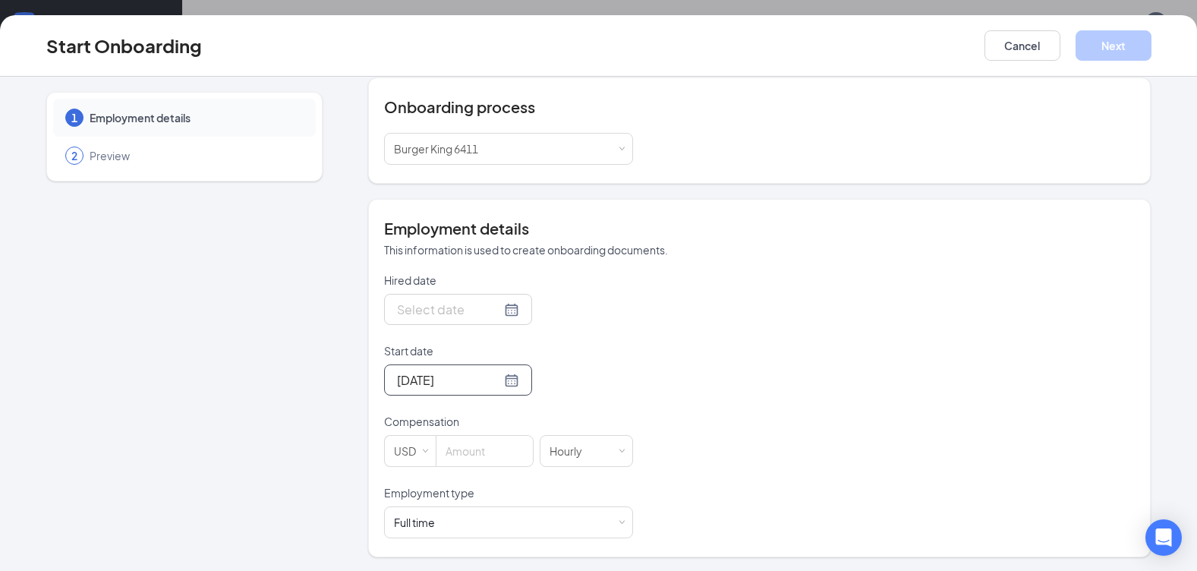
scroll to position [160, 0]
click at [493, 456] on input at bounding box center [485, 449] width 96 height 30
click at [430, 311] on input "Hired date" at bounding box center [449, 307] width 104 height 19
type input "15"
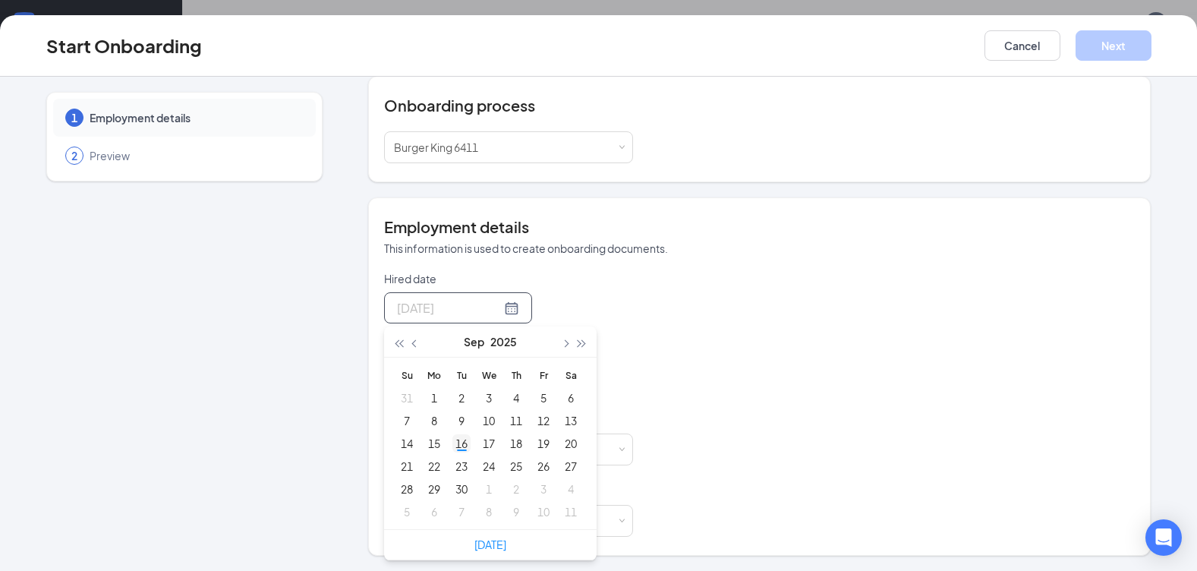
type input "[DATE]"
click at [459, 446] on div "16" at bounding box center [461, 443] width 18 height 18
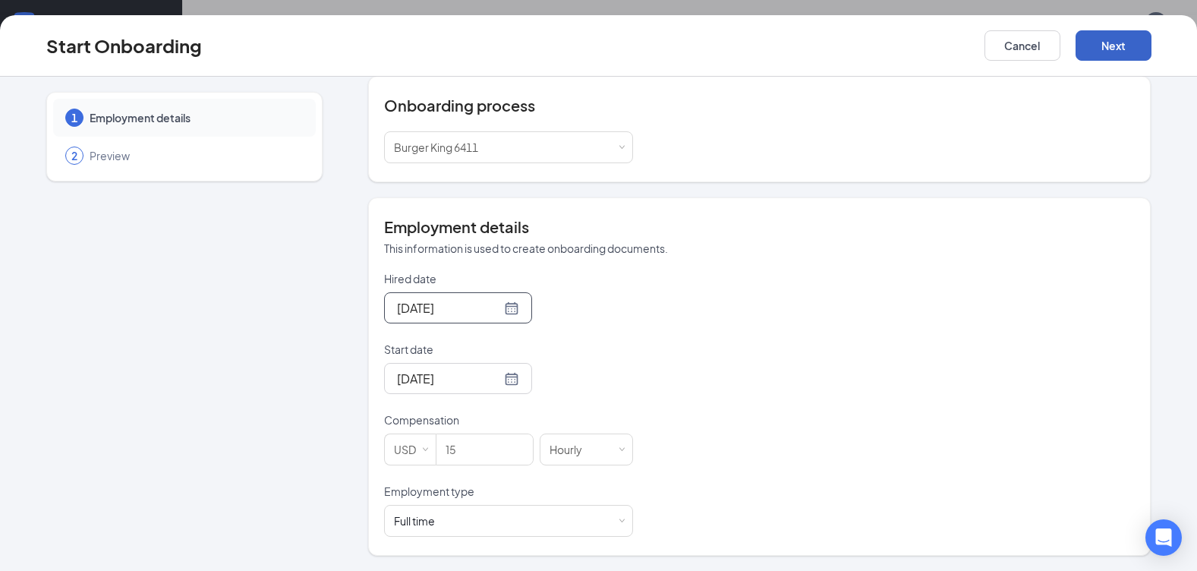
click at [1122, 52] on button "Next" at bounding box center [1114, 45] width 76 height 30
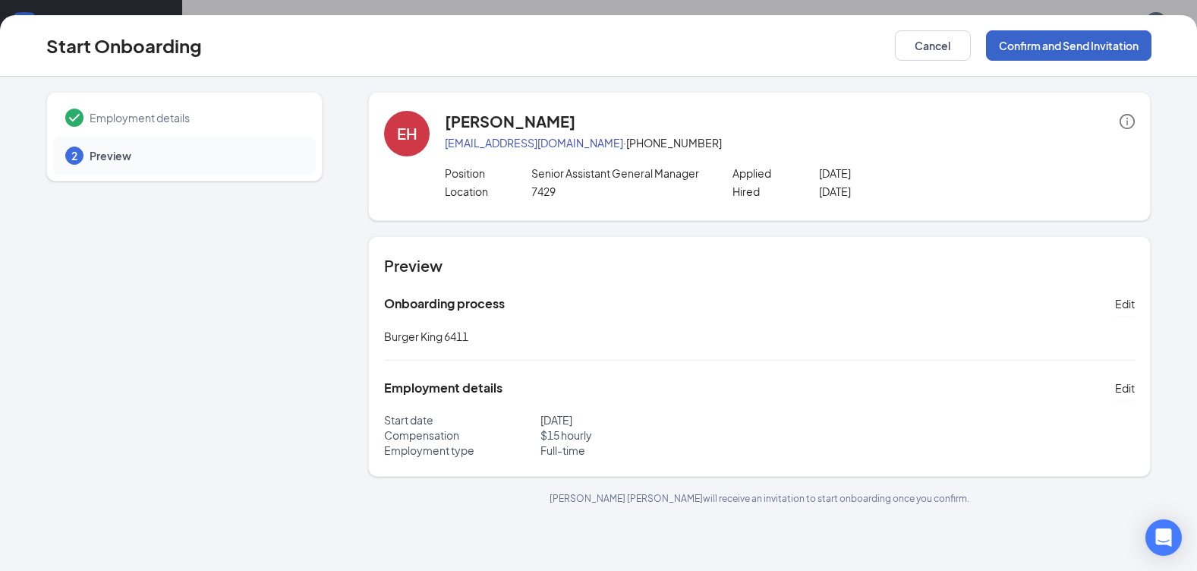
click at [1106, 47] on button "Confirm and Send Invitation" at bounding box center [1068, 45] width 165 height 30
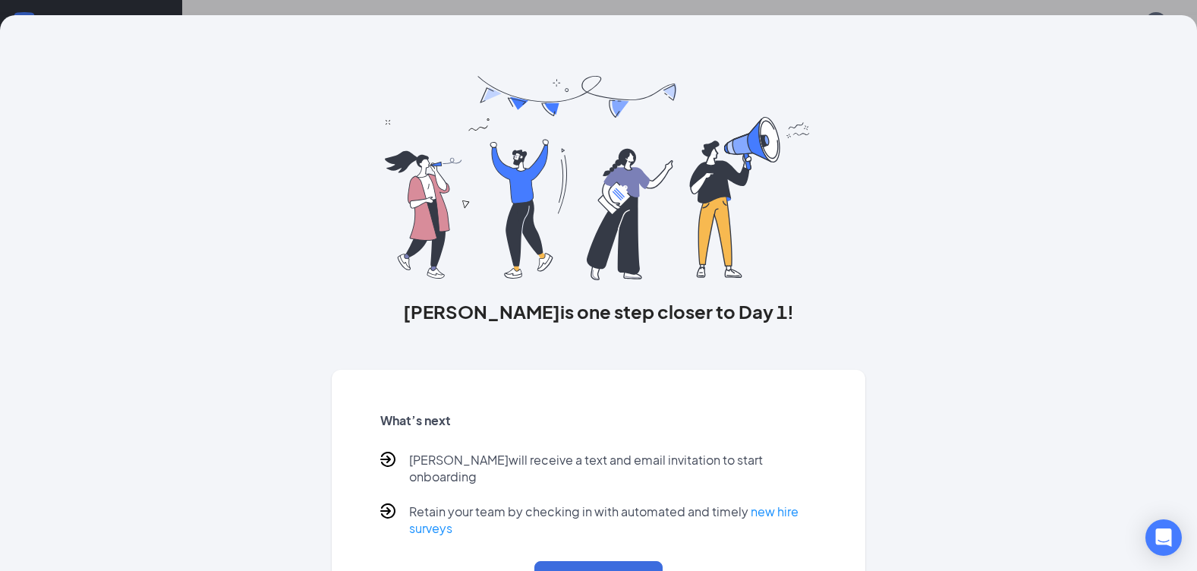
scroll to position [52, 0]
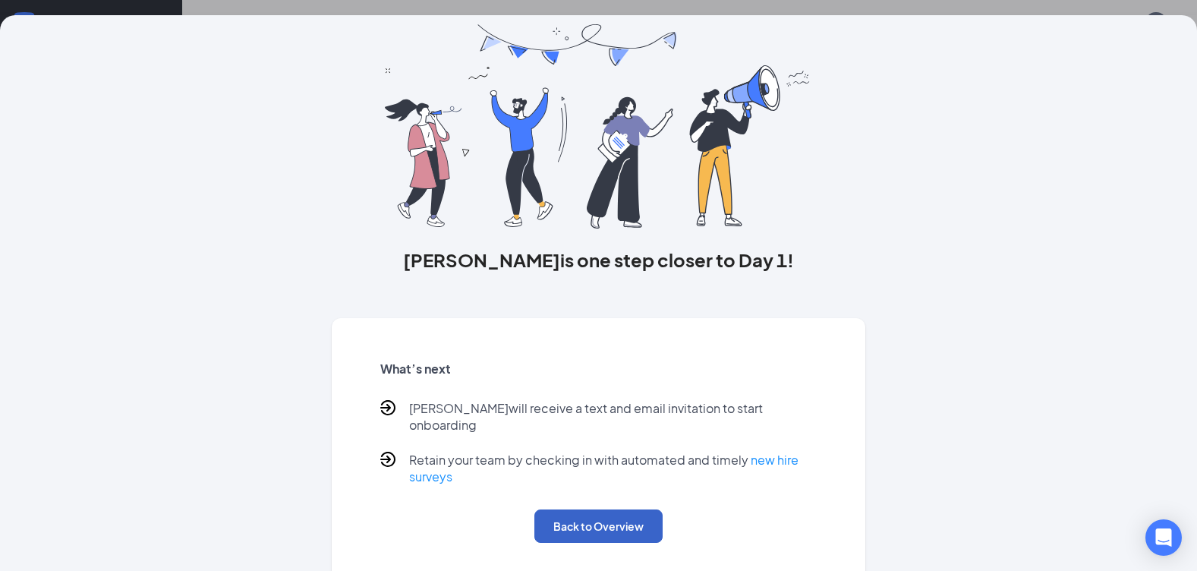
click at [627, 509] on button "Back to Overview" at bounding box center [598, 525] width 128 height 33
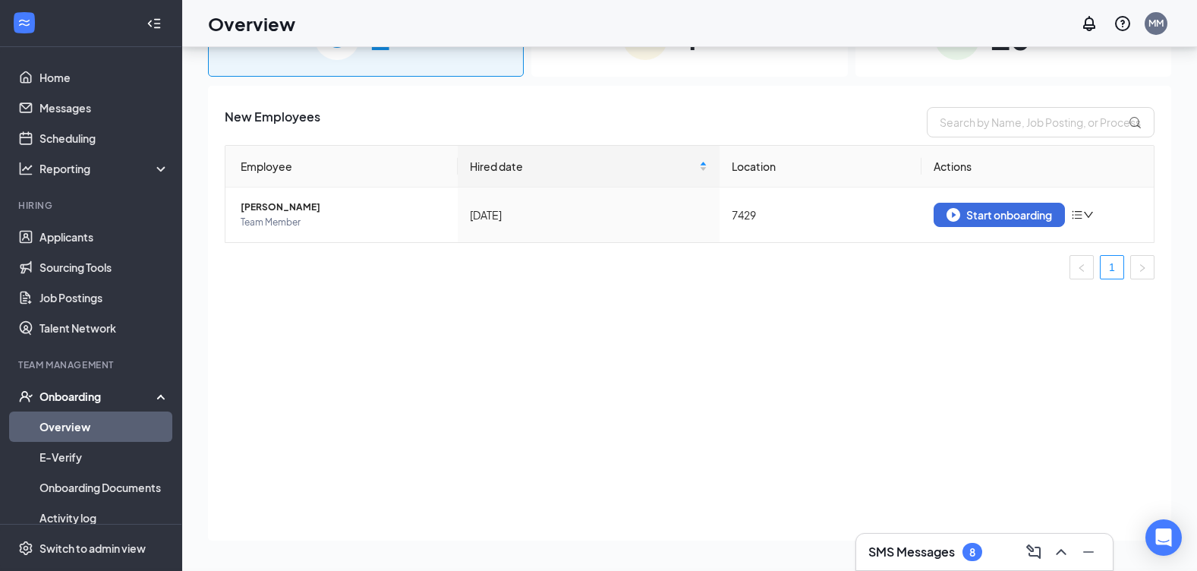
click at [982, 217] on div "Start onboarding" at bounding box center [1000, 215] width 106 height 14
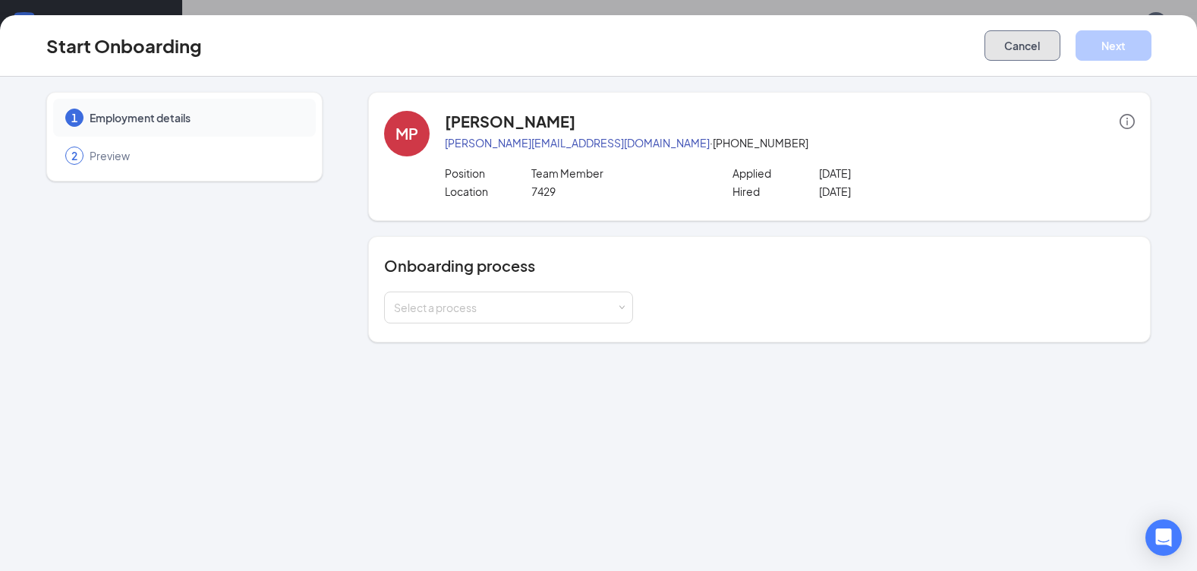
click at [1041, 48] on button "Cancel" at bounding box center [1023, 45] width 76 height 30
